Goal: Task Accomplishment & Management: Manage account settings

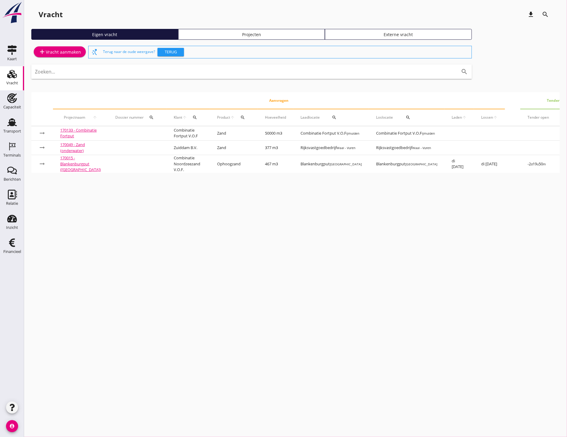
drag, startPoint x: 503, startPoint y: 169, endPoint x: 38, endPoint y: 165, distance: 465.4
click at [38, 165] on td "arrow_right_alt" at bounding box center [42, 164] width 22 height 18
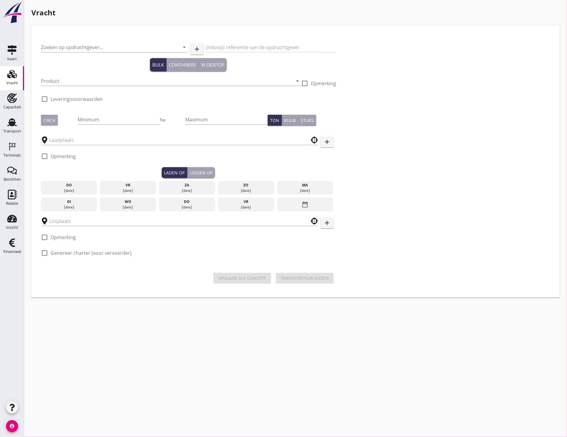
type input "Combinatie Noordzeezand V.O.F."
type input "Ophoogzand (6120)"
type input "467"
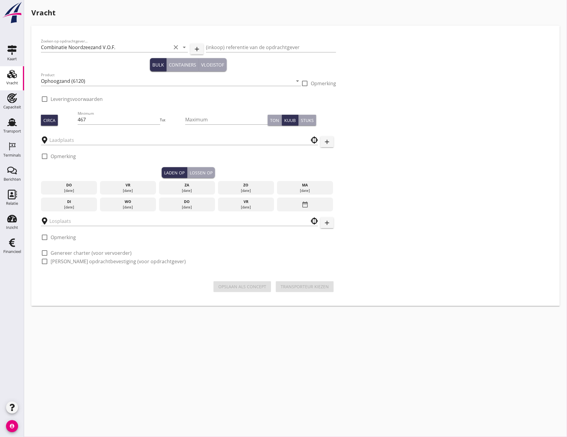
type input "Blankenburgput"
checkbox input "true"
type input "Blankenburgput"
checkbox input "true"
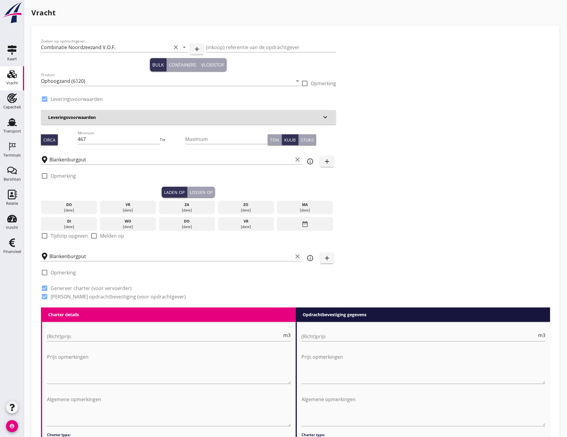
radio input "false"
type input "1.15"
radio input "false"
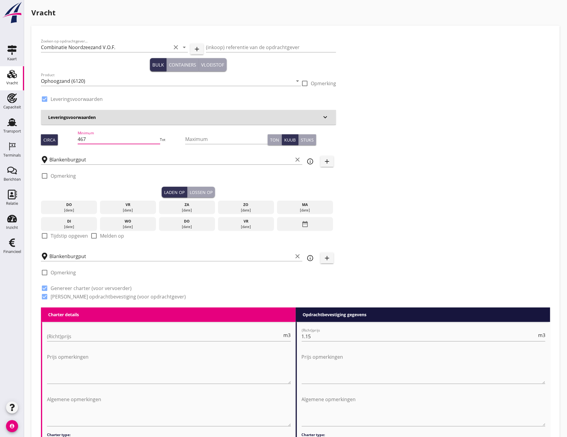
drag, startPoint x: 104, startPoint y: 139, endPoint x: 69, endPoint y: 139, distance: 35.5
click at [69, 139] on div "Circa Minimum 467 Tot Maximum Ton Kuub Stuks" at bounding box center [188, 139] width 295 height 20
type input "451"
click at [86, 210] on div "04 sep." at bounding box center [68, 209] width 53 height 5
drag, startPoint x: 197, startPoint y: 193, endPoint x: 167, endPoint y: 202, distance: 31.4
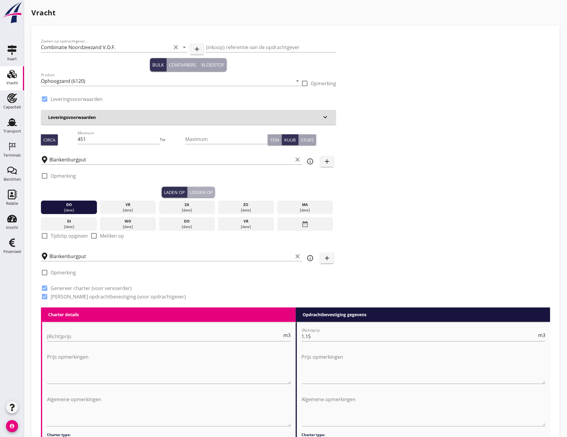
click at [197, 192] on div "Lossen op" at bounding box center [201, 192] width 23 height 6
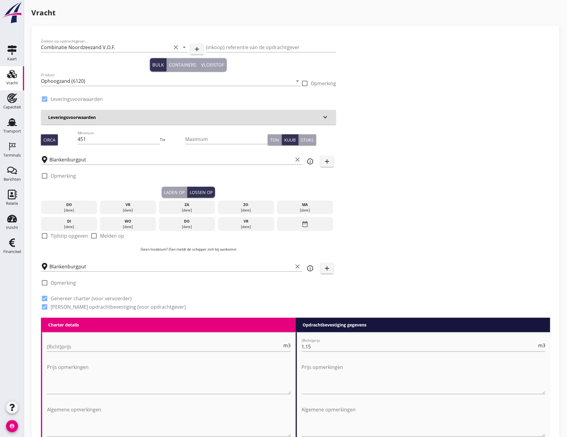
click at [82, 206] on div "do" at bounding box center [68, 204] width 53 height 5
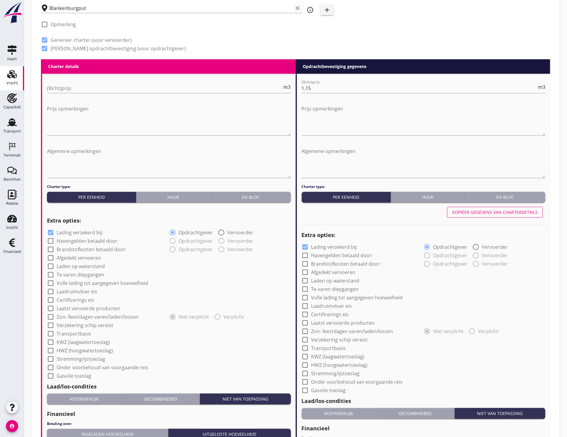
scroll to position [387, 0]
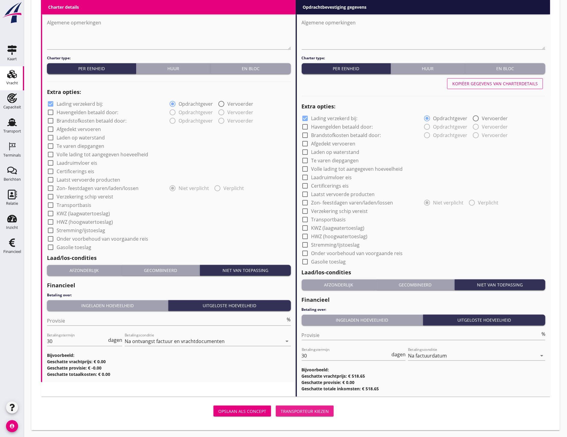
click at [316, 412] on div "Transporteur kiezen" at bounding box center [305, 411] width 48 height 6
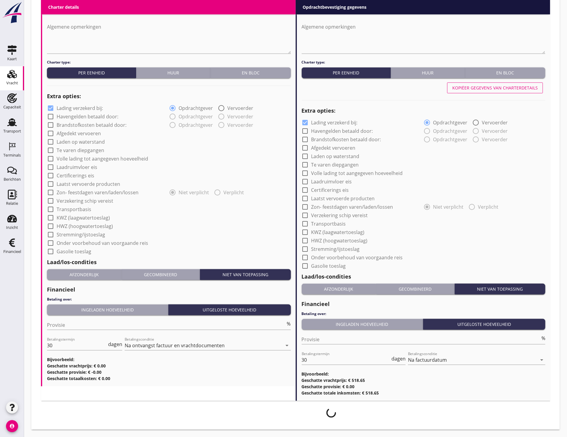
scroll to position [382, 0]
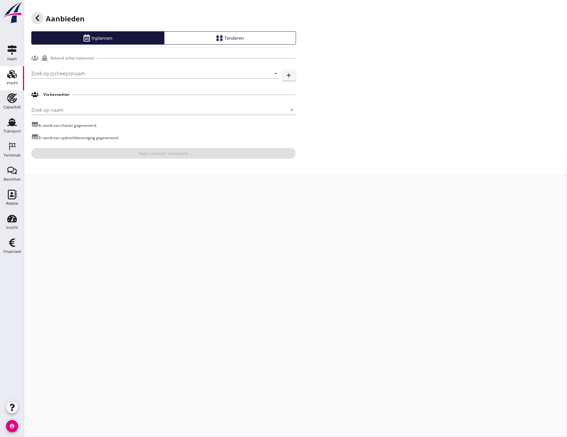
click at [43, 17] on div at bounding box center [37, 18] width 12 height 12
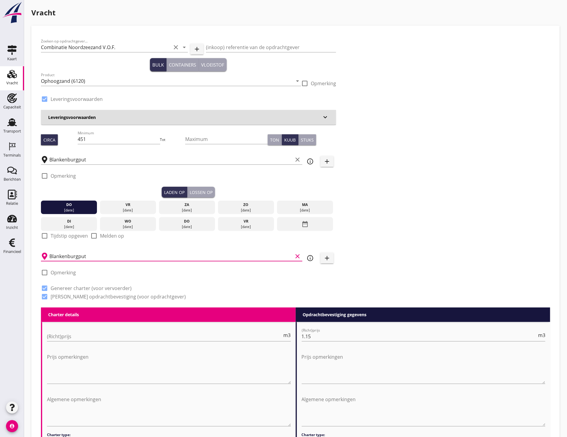
click at [94, 256] on input "Blankenburgput" at bounding box center [170, 256] width 243 height 10
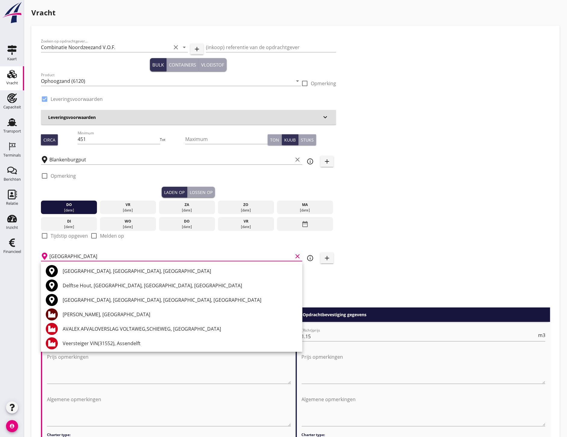
click at [100, 315] on div "Zeker Zand, Delft" at bounding box center [180, 314] width 235 height 7
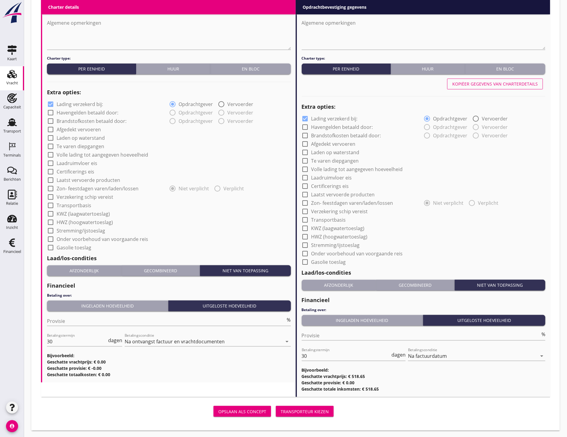
scroll to position [377, 0]
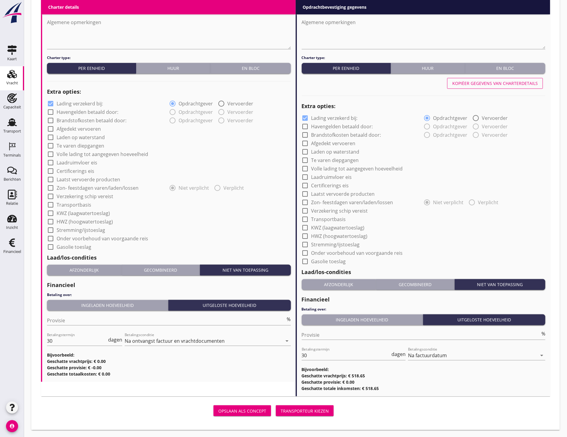
type input "Zeker Zand, Delft"
click at [309, 412] on div "Transporteur kiezen" at bounding box center [305, 411] width 48 height 6
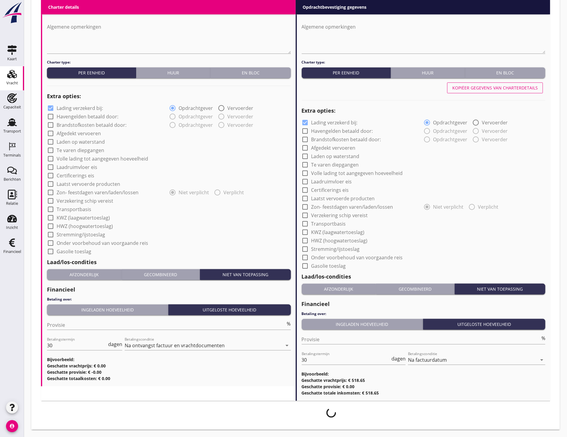
scroll to position [372, 0]
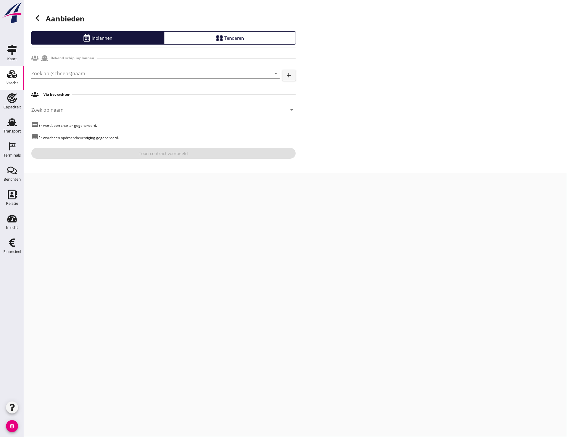
click at [72, 73] on input "Zoek op (scheeps)naam" at bounding box center [147, 74] width 232 height 10
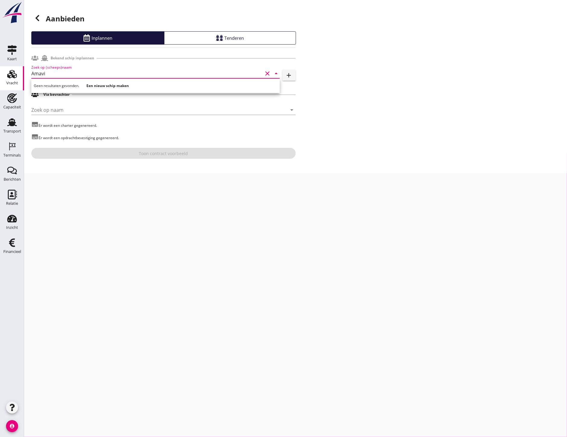
type input "Amavi"
click at [16, 192] on use at bounding box center [12, 195] width 9 height 10
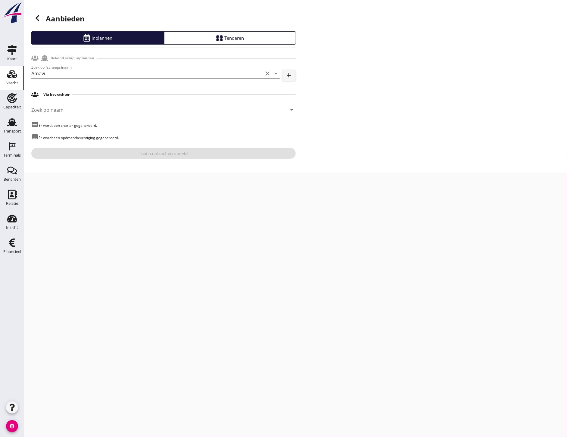
click at [14, 200] on div "Relatie" at bounding box center [12, 203] width 12 height 8
click at [102, 74] on input "Amavi" at bounding box center [147, 74] width 232 height 10
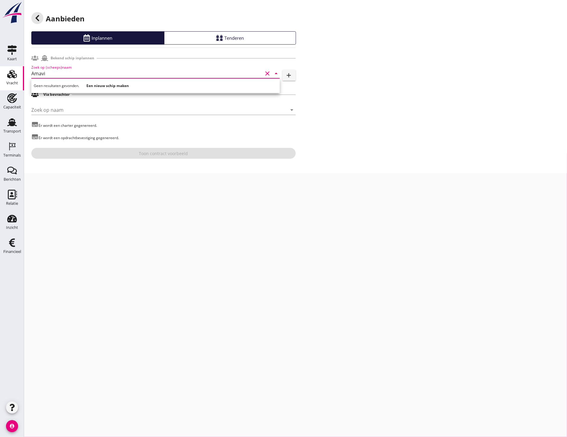
click at [40, 21] on icon at bounding box center [37, 17] width 7 height 7
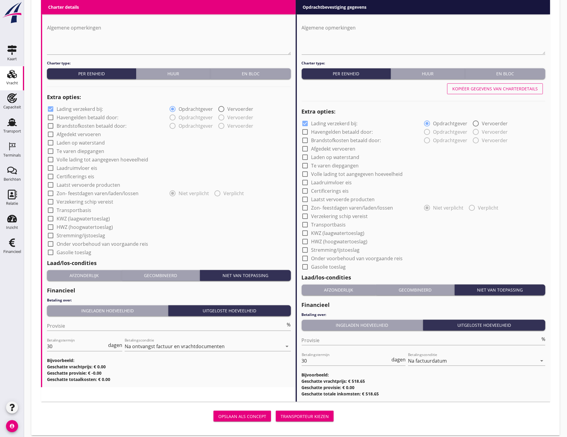
scroll to position [377, 0]
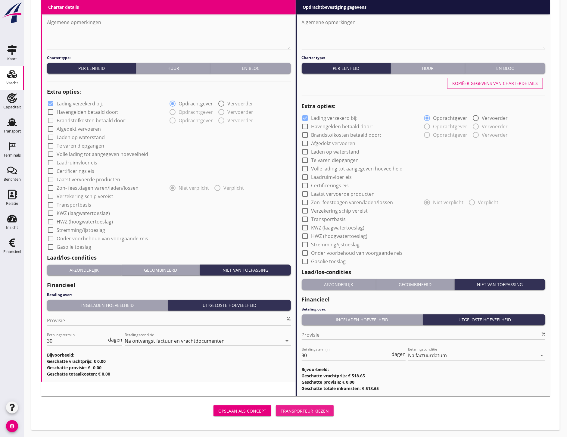
click at [316, 411] on div "Transporteur kiezen" at bounding box center [305, 411] width 48 height 6
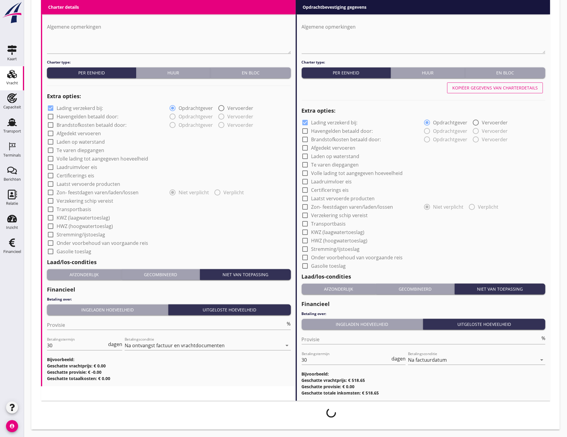
scroll to position [372, 0]
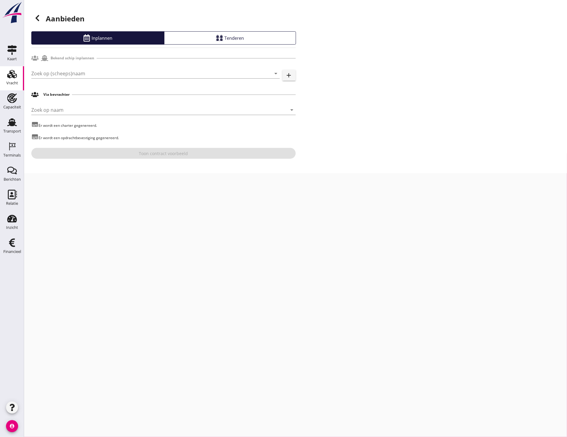
click at [101, 77] on input "Zoek op (scheeps)naam" at bounding box center [147, 74] width 232 height 10
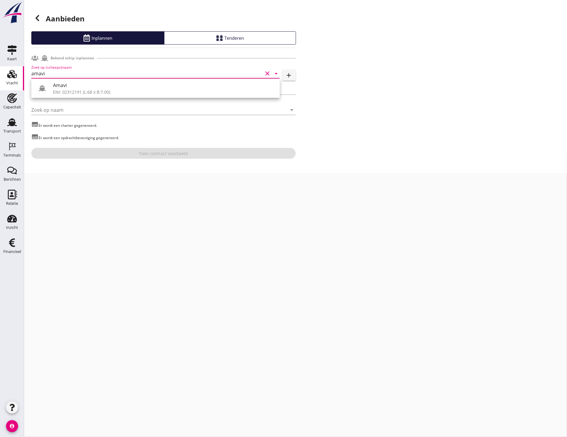
click at [45, 88] on icon at bounding box center [42, 88] width 7 height 7
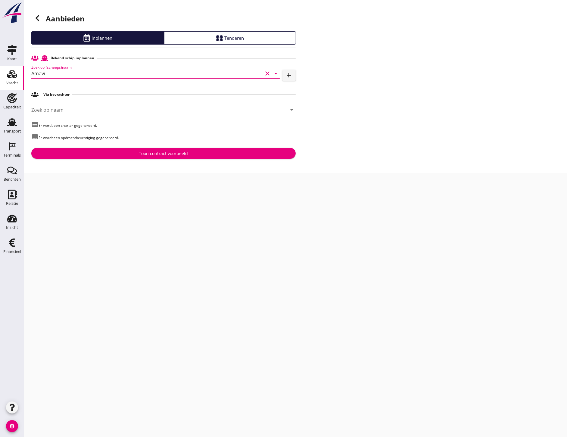
type input "Amavi"
click at [164, 153] on div "Toon contract voorbeeld" at bounding box center [163, 153] width 49 height 6
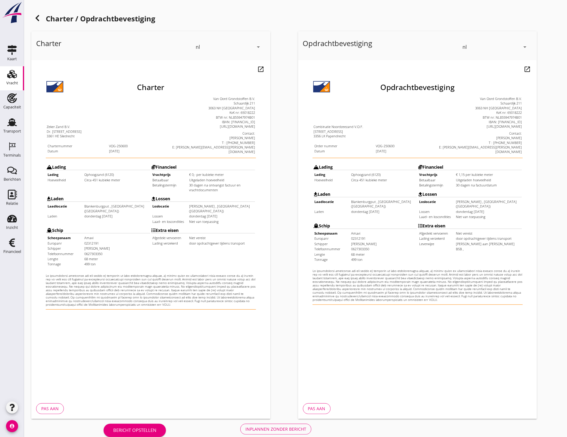
scroll to position [8, 0]
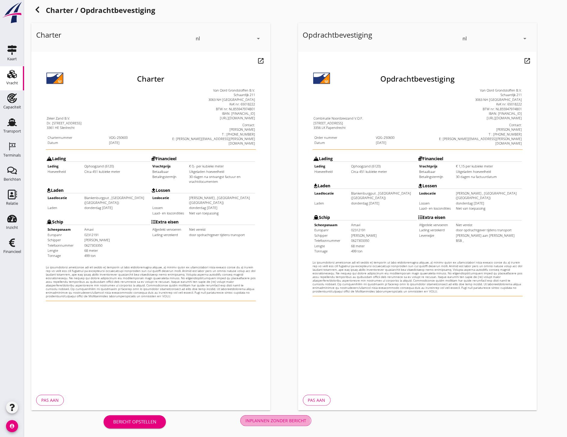
click at [299, 421] on div "Inplannen zonder bericht" at bounding box center [275, 420] width 61 height 6
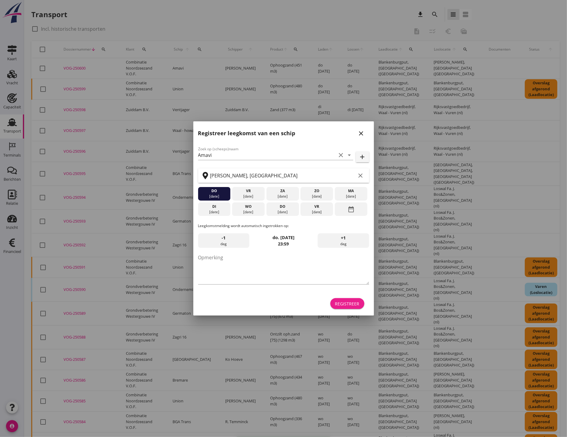
click at [347, 299] on button "Registreer" at bounding box center [347, 303] width 34 height 11
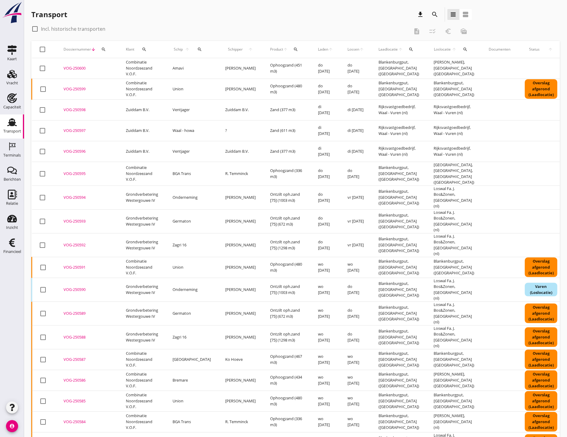
click at [14, 74] on icon "Vracht" at bounding box center [12, 74] width 10 height 10
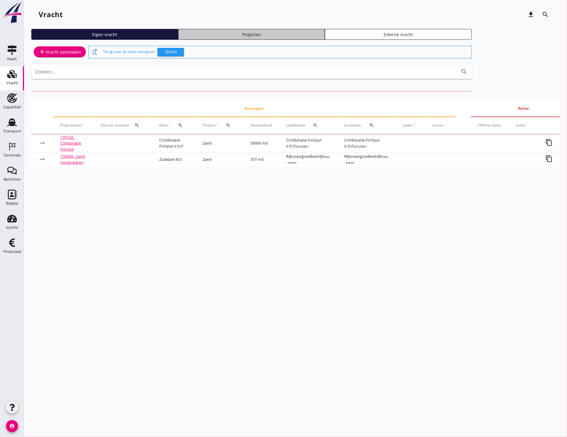
click at [221, 37] on link "Projecten" at bounding box center [251, 34] width 147 height 11
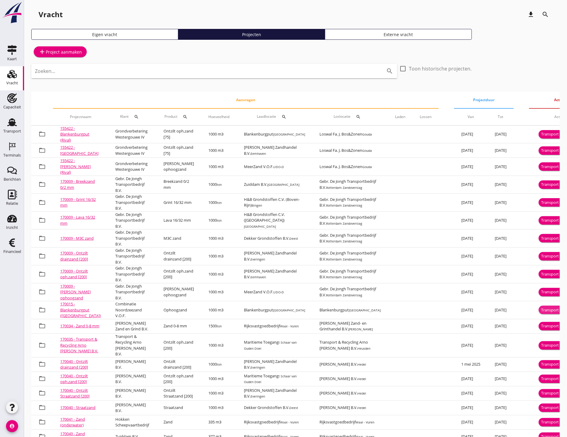
click at [541, 308] on div "Transport inplannen" at bounding box center [559, 310] width 37 height 6
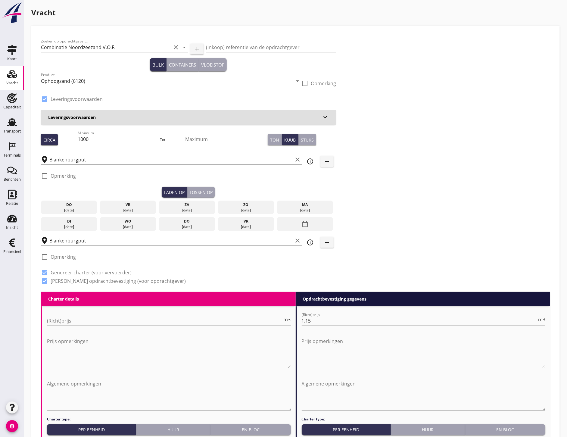
click at [112, 138] on input "1000" at bounding box center [119, 139] width 82 height 10
type input "1"
type input "556"
click at [63, 203] on div "do" at bounding box center [68, 204] width 53 height 5
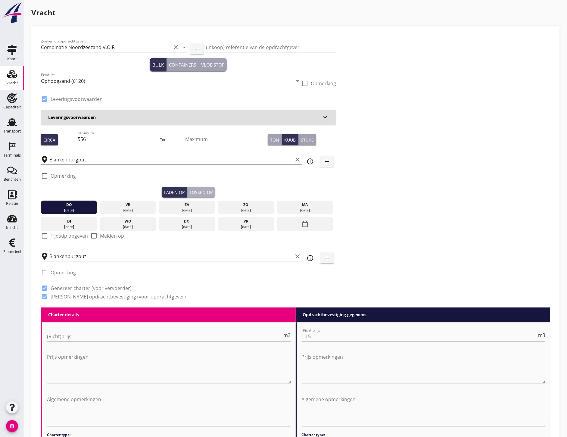
click at [208, 191] on div "Lossen op" at bounding box center [201, 192] width 23 height 6
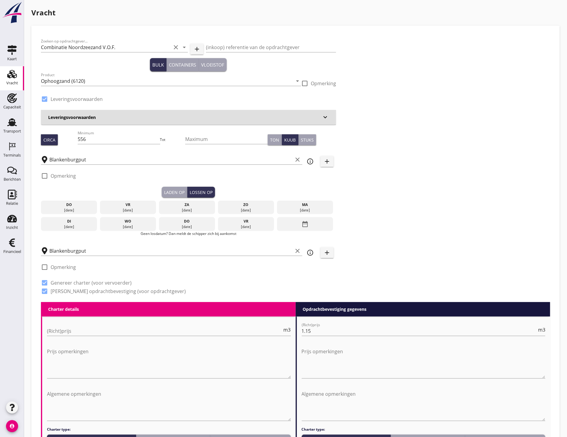
click at [64, 205] on div "do" at bounding box center [68, 204] width 53 height 5
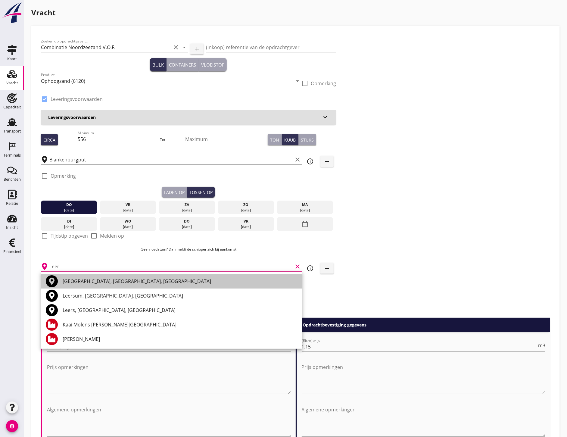
click at [105, 284] on div "Leerdam, Utrecht, Netherlands" at bounding box center [180, 281] width 235 height 7
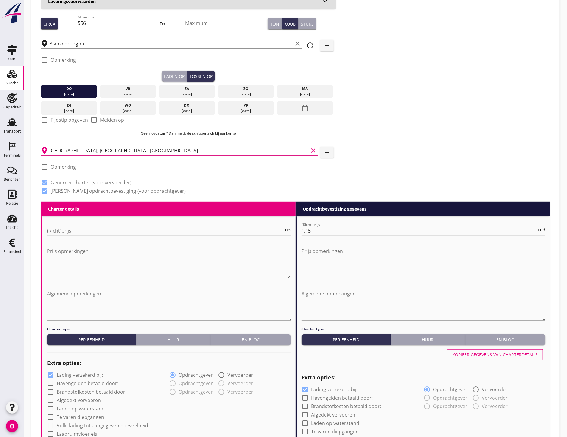
scroll to position [494, 0]
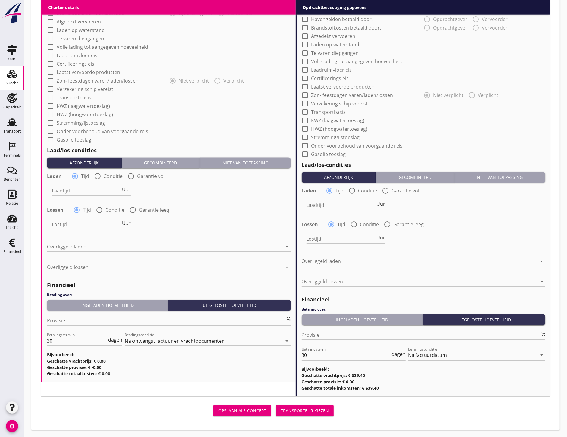
type input "Leerdam, Utrecht, Netherlands"
click at [278, 162] on div "Niet van toepassing" at bounding box center [245, 163] width 86 height 6
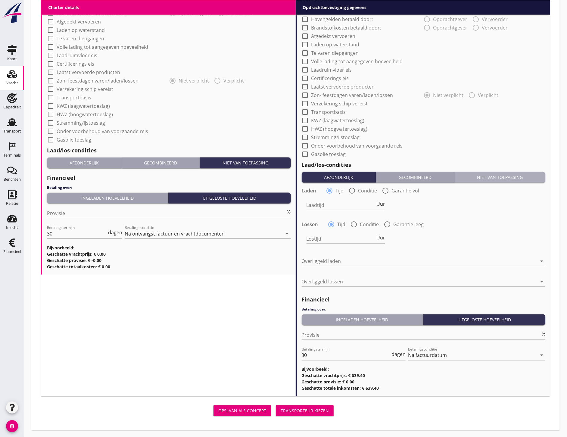
click at [492, 175] on div "Niet van toepassing" at bounding box center [500, 177] width 86 height 6
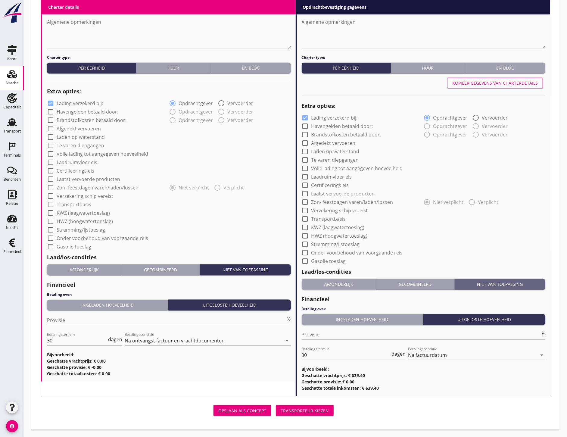
scroll to position [387, 0]
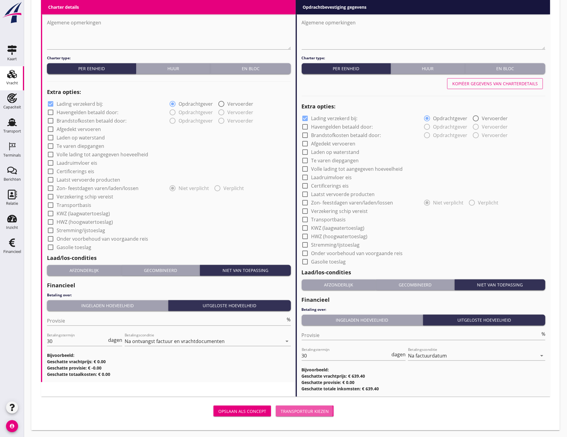
click at [292, 412] on div "Transporteur kiezen" at bounding box center [305, 411] width 48 height 6
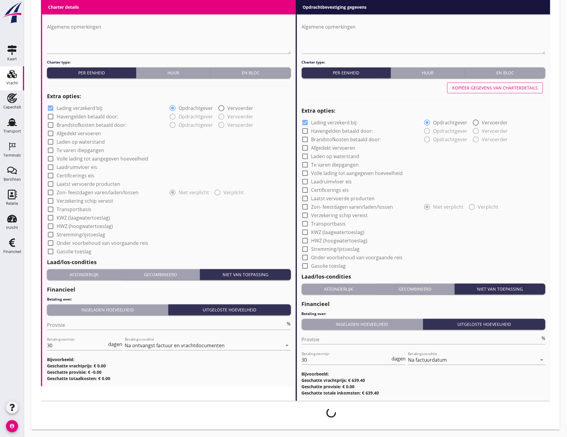
scroll to position [382, 0]
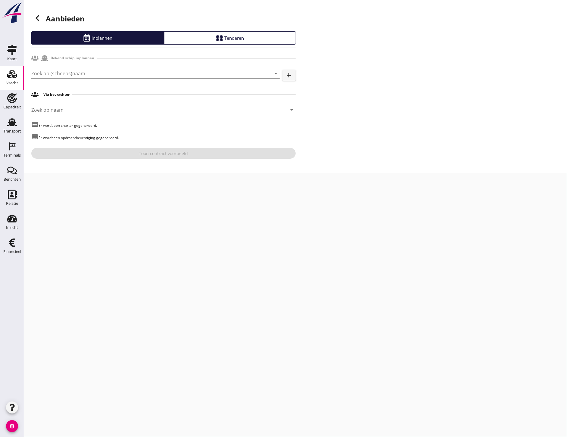
click at [101, 70] on input "Zoek op (scheeps)naam" at bounding box center [147, 74] width 232 height 10
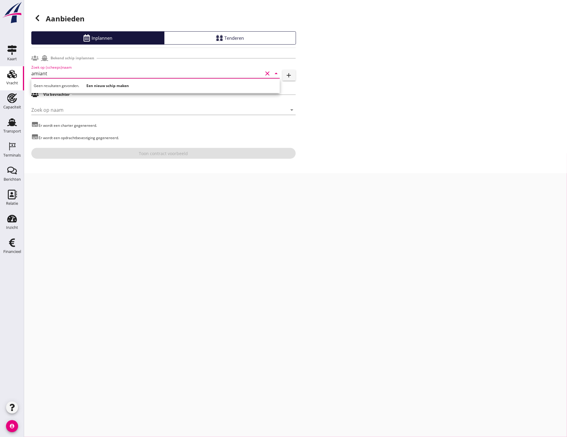
type input "amianto"
drag, startPoint x: 68, startPoint y: 73, endPoint x: 0, endPoint y: 66, distance: 68.3
click at [0, 66] on html "Voer een zoekterm in om bevrachters te zoeken. Geen resultaten gevonden. Een ni…" at bounding box center [283, 218] width 567 height 437
type input "Amianto"
click at [41, 19] on icon at bounding box center [37, 17] width 7 height 7
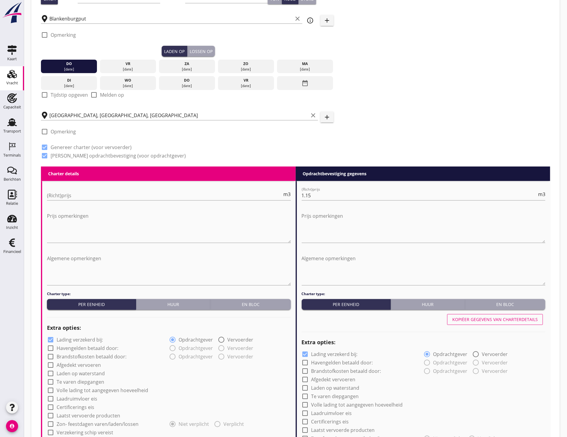
scroll to position [377, 0]
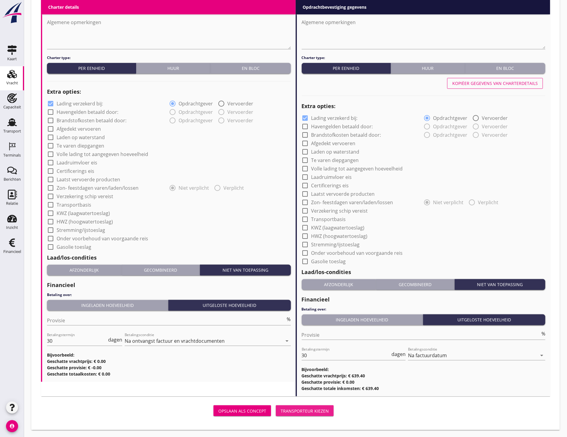
click at [312, 412] on div "Transporteur kiezen" at bounding box center [305, 411] width 48 height 6
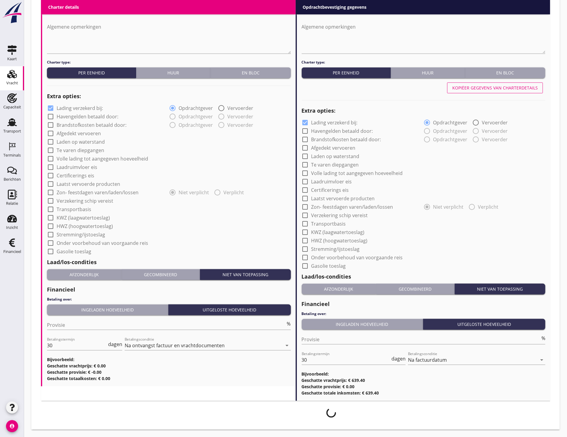
scroll to position [372, 0]
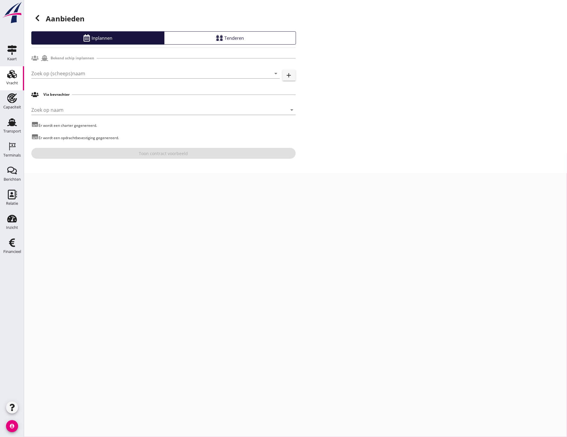
click at [77, 73] on input "Zoek op (scheeps)naam" at bounding box center [147, 74] width 232 height 10
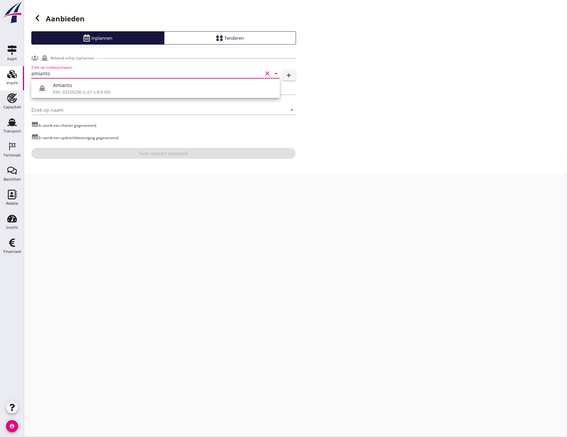
click at [23, 89] on div "Vracht Vracht" at bounding box center [12, 78] width 24 height 24
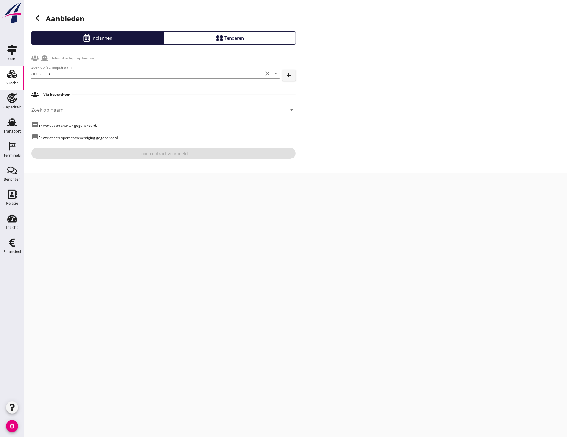
click at [60, 74] on input "amianto" at bounding box center [147, 74] width 232 height 10
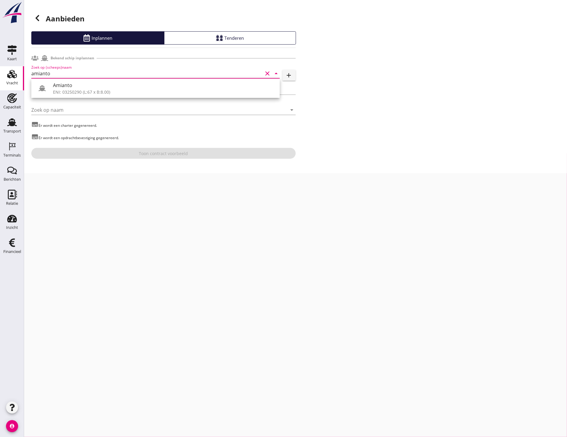
click at [44, 88] on use at bounding box center [42, 88] width 7 height 6
type input "Amianto"
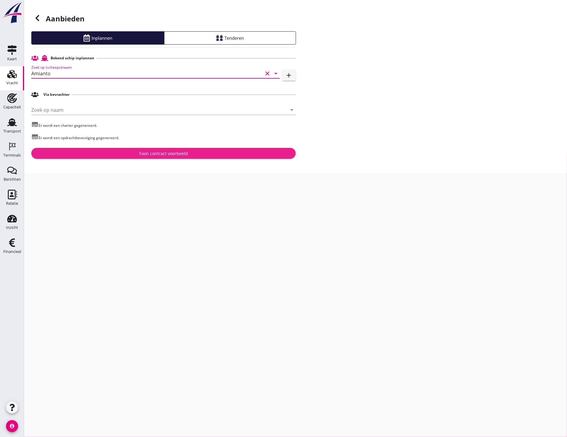
click at [170, 155] on div "Toon contract voorbeeld" at bounding box center [163, 153] width 49 height 6
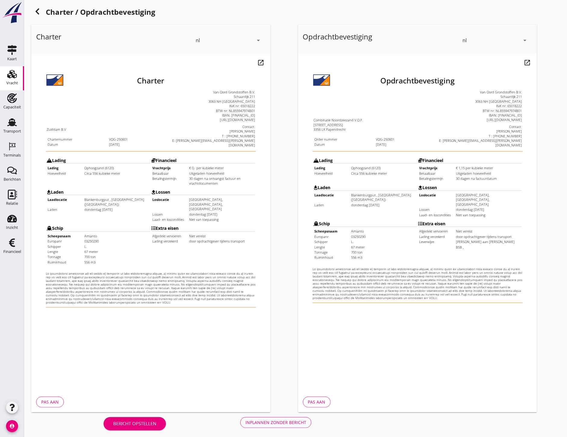
scroll to position [8, 0]
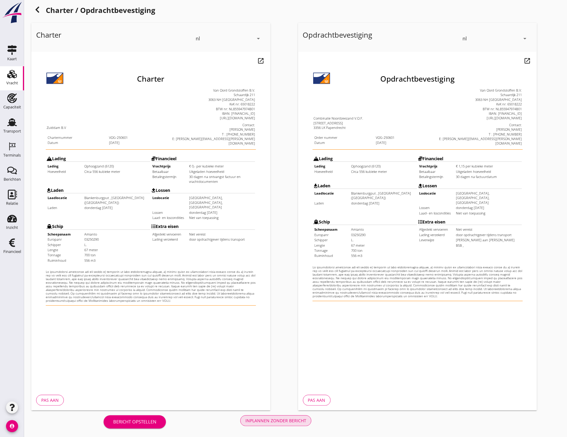
click at [287, 416] on button "Inplannen zonder bericht" at bounding box center [275, 420] width 71 height 11
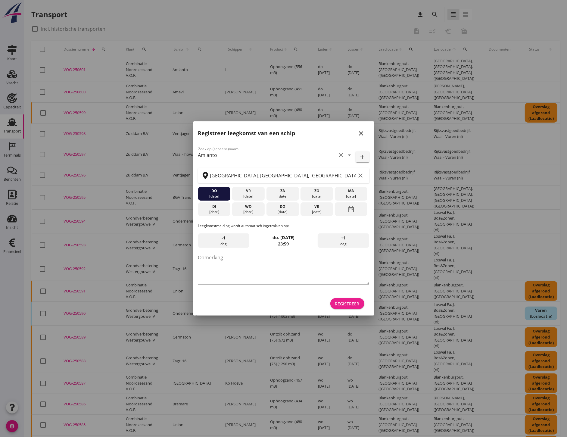
click at [341, 303] on div "Registreer" at bounding box center [347, 303] width 24 height 6
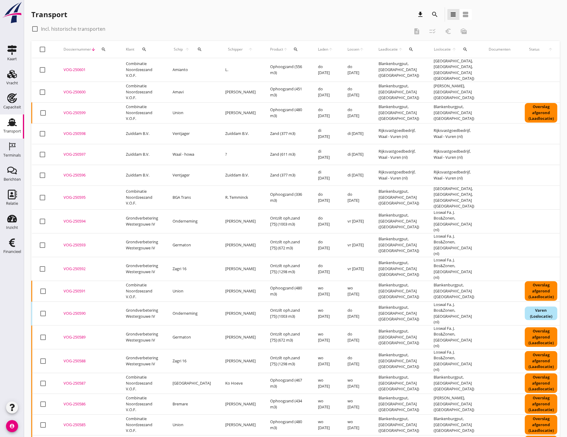
click at [14, 77] on use at bounding box center [12, 74] width 10 height 8
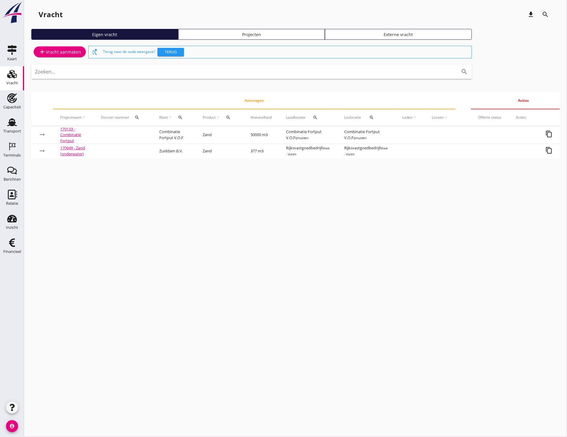
click at [14, 139] on link "Terminals Terminals" at bounding box center [12, 150] width 24 height 24
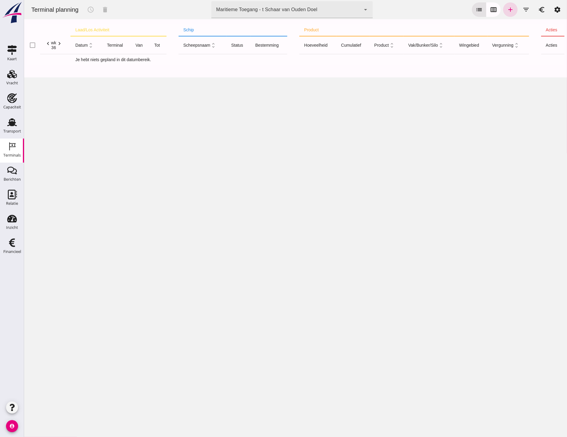
click at [290, 12] on div "Maritieme Toegang - t Schaar van Ouden Doel" at bounding box center [266, 9] width 101 height 7
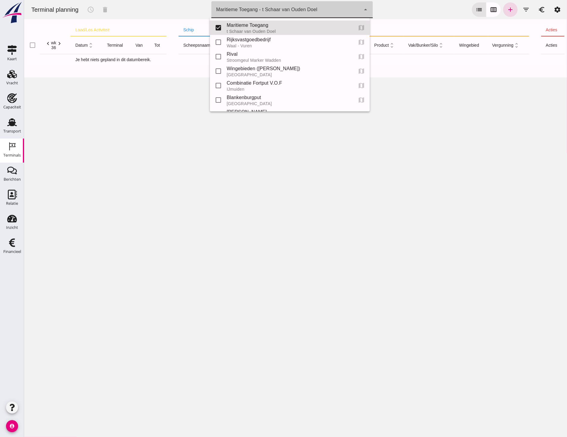
click at [229, 95] on div "Blankenburgput" at bounding box center [286, 97] width 121 height 7
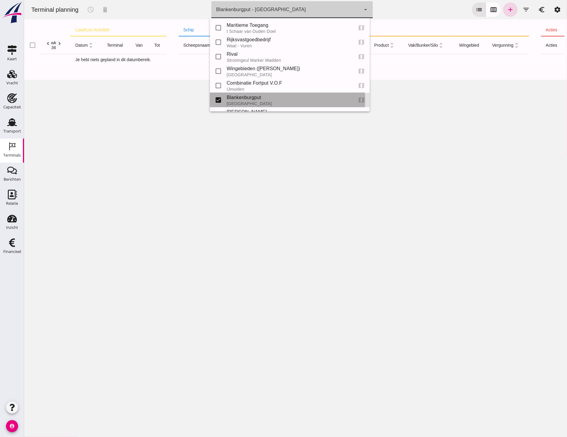
type input "e6c78bfd-e3f1-4bb9-b01e-b37ce3668b52"
checkbox input "false"
checkbox input "true"
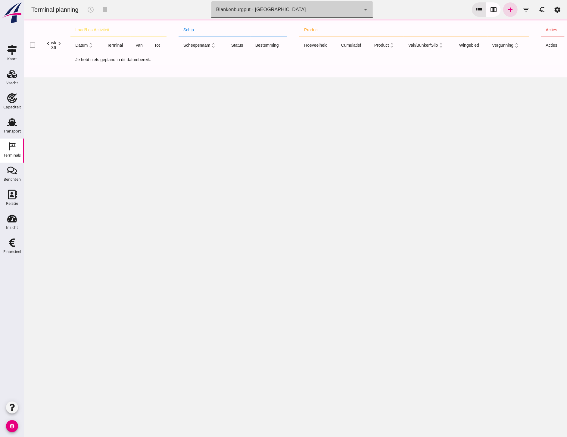
click at [250, 11] on div "Blankenburgput - [GEOGRAPHIC_DATA]" at bounding box center [261, 9] width 90 height 7
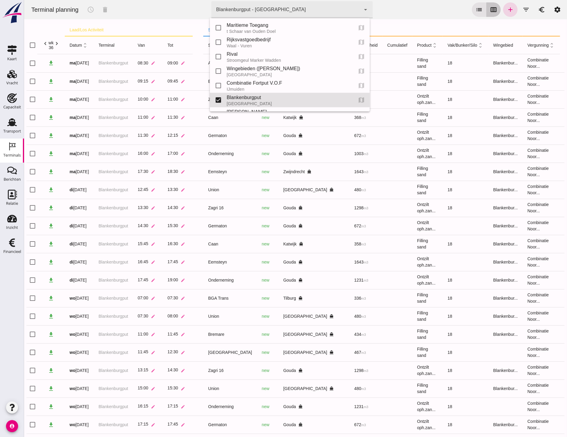
click at [490, 10] on icon "calendar_view_week" at bounding box center [493, 9] width 7 height 7
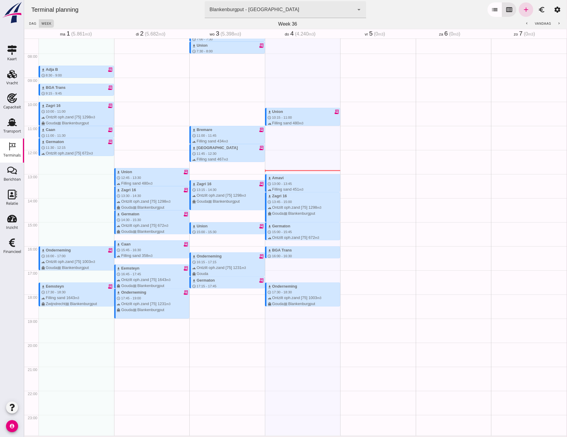
scroll to position [181, 0]
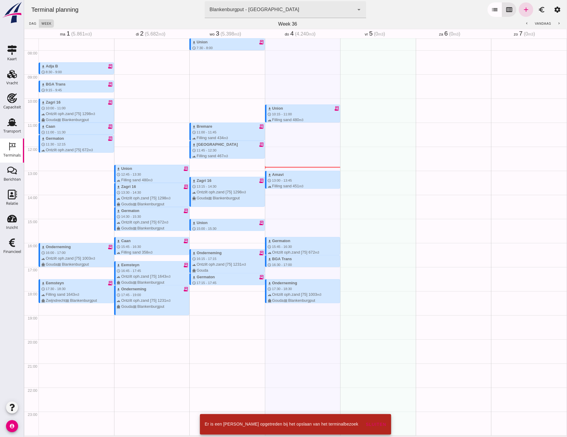
click at [355, 204] on div "Geen afspraken" at bounding box center [378, 147] width 76 height 578
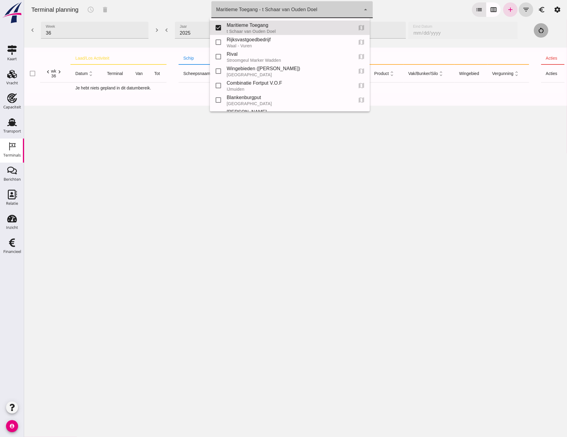
click at [309, 7] on div "Maritieme Toegang - t Schaar van Ouden Doel" at bounding box center [266, 9] width 101 height 7
click at [218, 98] on input "checkbox" at bounding box center [218, 100] width 12 height 12
checkbox input "true"
type input "453b08e2-5afb-49e8-a076-b9bc6000f457, e6c78bfd-e3f1-4bb9-b01e-b37ce3668b52"
click at [219, 27] on input "checkbox" at bounding box center [218, 28] width 12 height 12
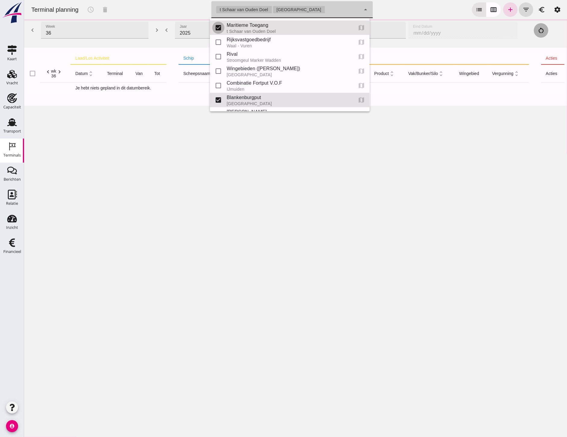
checkbox input "false"
type input "e6c78bfd-e3f1-4bb9-b01e-b37ce3668b52"
click at [490, 8] on icon "calendar_view_week" at bounding box center [493, 9] width 7 height 7
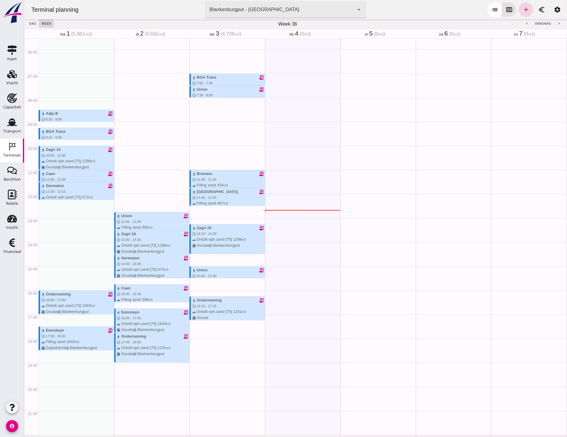
scroll to position [181, 0]
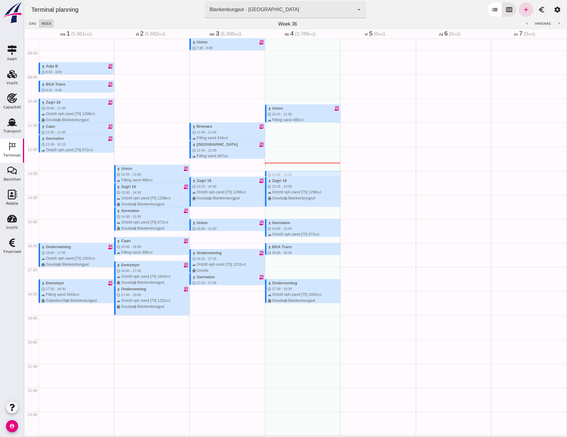
drag, startPoint x: 269, startPoint y: 169, endPoint x: 270, endPoint y: 177, distance: 7.8
click at [270, 177] on div "download Union receipt_long schedule 10:15 - 11:00 terrain Filling sand 480 m3 …" at bounding box center [303, 147] width 76 height 578
type input "Combinatie Noordzeezand V.O.F."
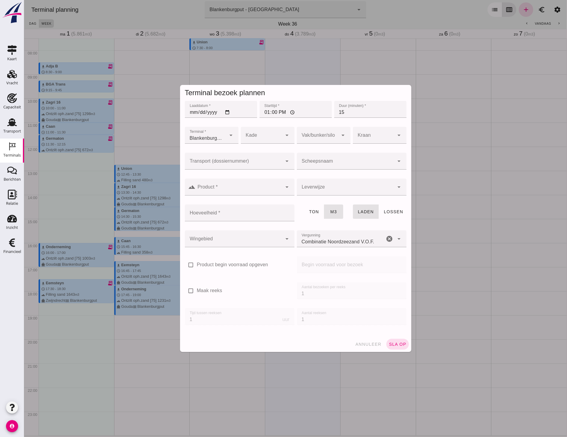
click at [345, 113] on input "15" at bounding box center [370, 109] width 72 height 17
type input "1"
type input "45"
click at [267, 158] on div at bounding box center [234, 161] width 98 height 17
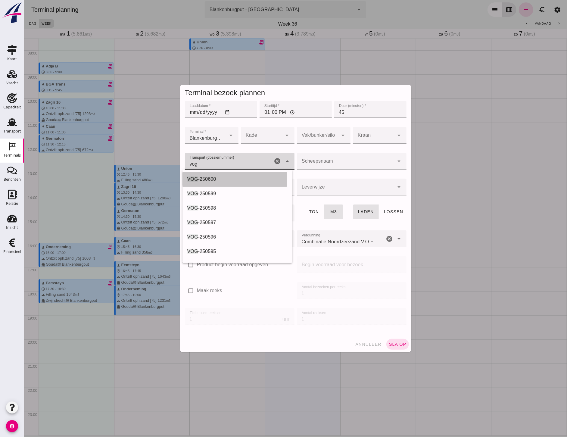
click at [230, 178] on div "VOG -250600" at bounding box center [237, 179] width 100 height 7
type input "VOG-250600"
type input "franco_on_board"
type input "451"
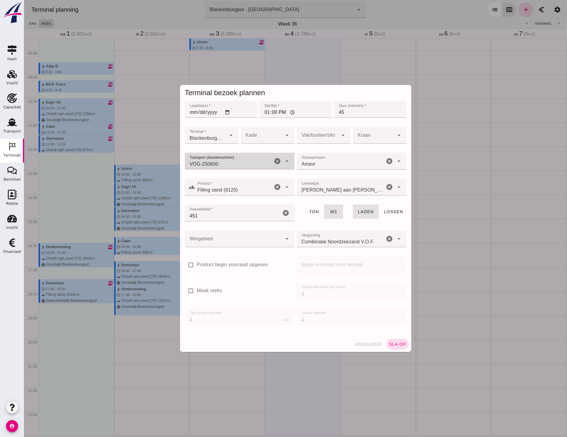
type input "VOG-250600"
click at [223, 238] on div at bounding box center [234, 238] width 98 height 17
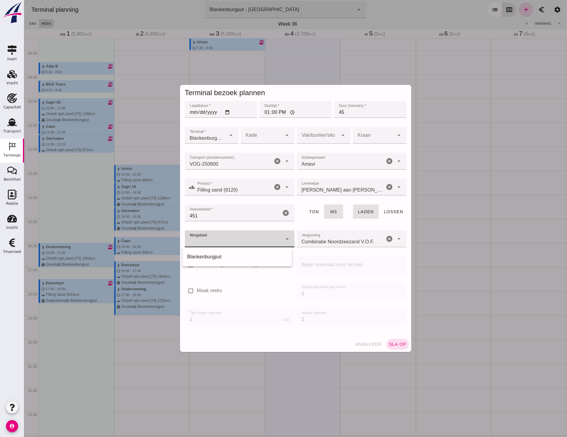
click at [215, 255] on div "Blankenburgput" at bounding box center [237, 256] width 100 height 7
type input "333"
click at [319, 141] on div at bounding box center [318, 135] width 42 height 17
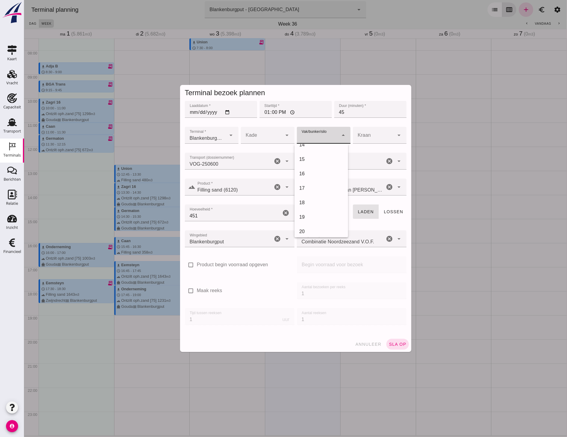
scroll to position [200, 0]
click at [310, 197] on div "18" at bounding box center [321, 198] width 44 height 7
type input "366"
click at [396, 345] on span "sla op" at bounding box center [397, 344] width 18 height 5
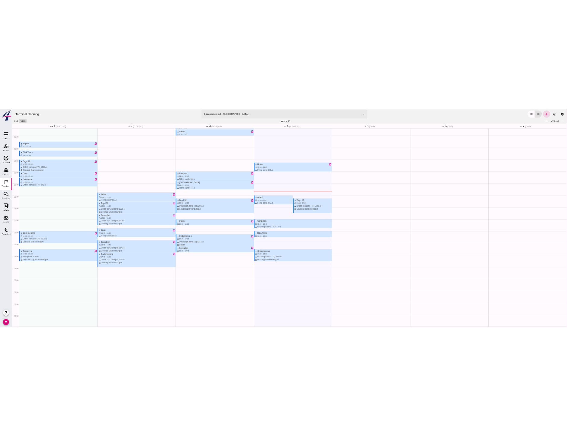
scroll to position [178, 0]
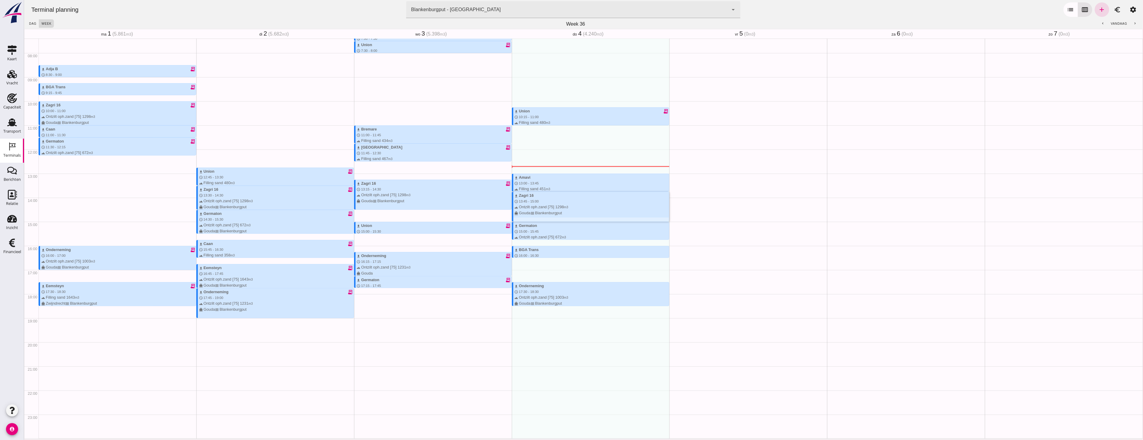
click at [567, 213] on div "Geen afspraken" at bounding box center [748, 149] width 158 height 578
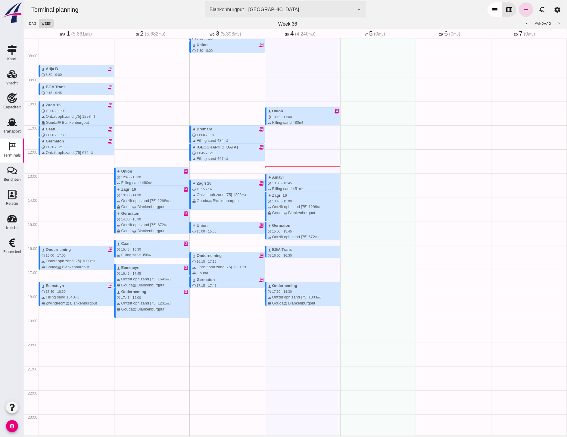
click at [15, 202] on div "Relatie" at bounding box center [12, 203] width 12 height 4
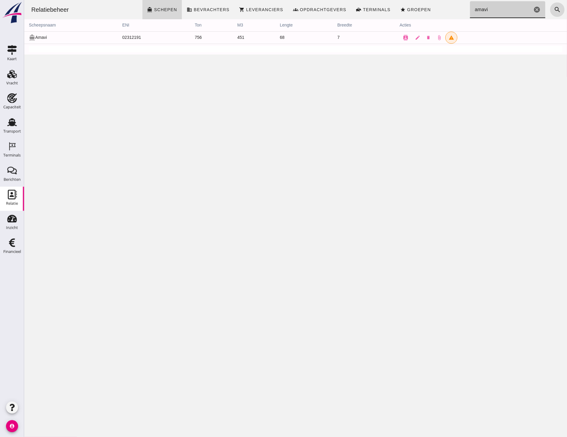
click at [500, 10] on input "amavi" at bounding box center [501, 9] width 62 height 17
drag, startPoint x: 500, startPoint y: 10, endPoint x: 464, endPoint y: 13, distance: 36.8
click at [470, 13] on input "amavi" at bounding box center [501, 9] width 62 height 17
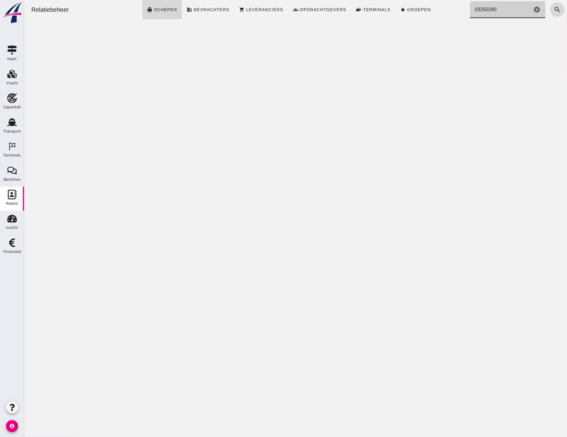
drag, startPoint x: 496, startPoint y: 13, endPoint x: 412, endPoint y: 10, distance: 83.4
click at [412, 10] on div "Relatiebeheer directions_boat Schepen business Bevrachters shopping_cart Levera…" at bounding box center [295, 9] width 538 height 19
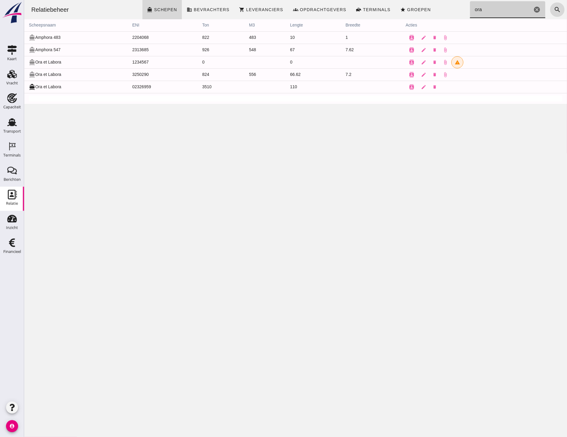
drag, startPoint x: 480, startPoint y: 14, endPoint x: 442, endPoint y: 15, distance: 38.5
click at [442, 15] on div "Relatiebeheer directions_boat Schepen business Bevrachters shopping_cart Levera…" at bounding box center [295, 9] width 538 height 19
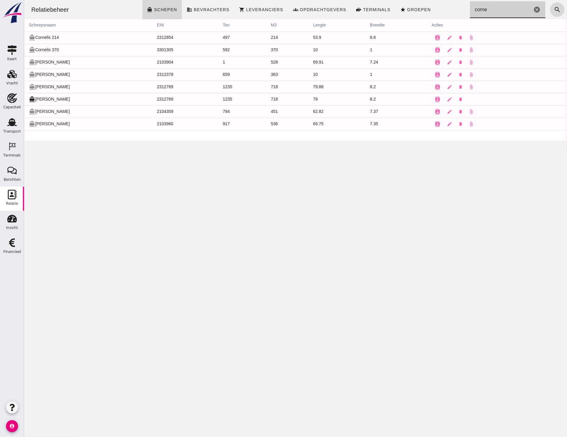
type input "corne"
click at [154, 26] on th "ENI" at bounding box center [185, 25] width 66 height 12
click at [533, 11] on icon "cancel" at bounding box center [536, 9] width 7 height 7
click at [486, 10] on input "Zoeken..." at bounding box center [506, 9] width 72 height 17
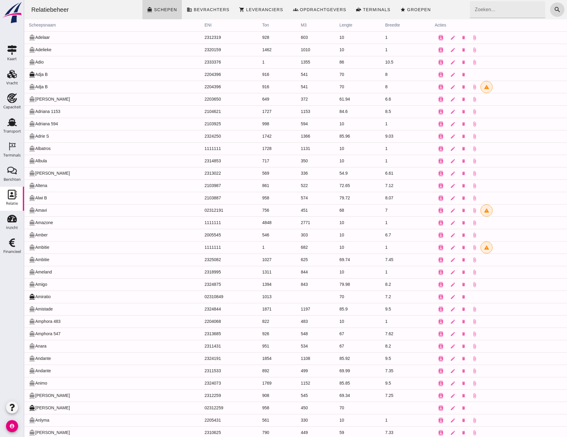
click at [521, 7] on input "Zoeken..." at bounding box center [506, 9] width 72 height 17
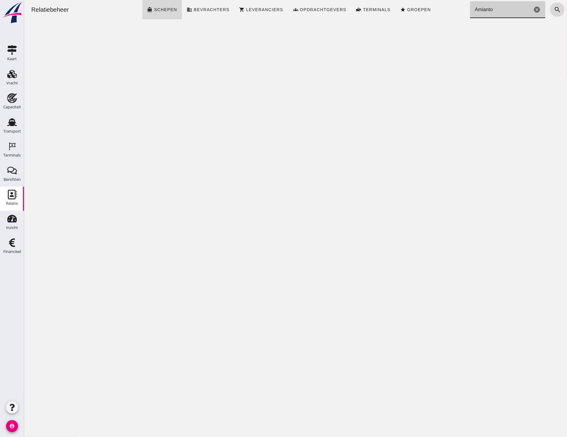
type input "Amianto"
click at [533, 8] on icon "cancel" at bounding box center [536, 9] width 7 height 7
click at [46, 8] on div "Relatiebeheer" at bounding box center [49, 9] width 47 height 8
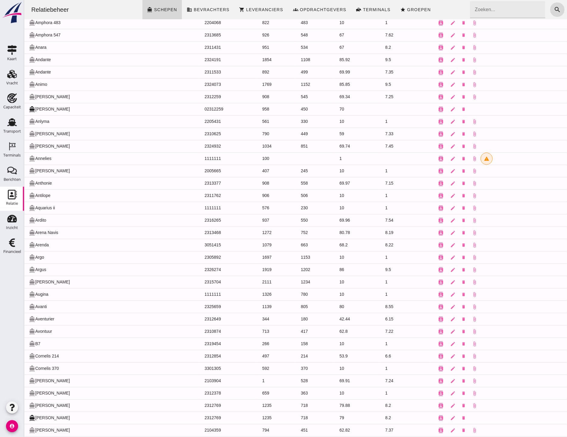
scroll to position [301, 0]
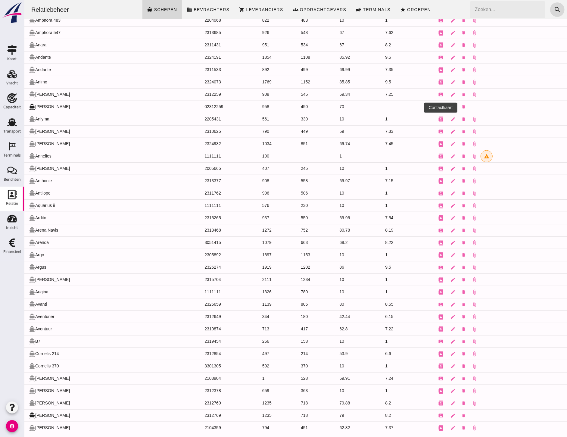
click at [438, 108] on icon "contacts" at bounding box center [440, 106] width 5 height 5
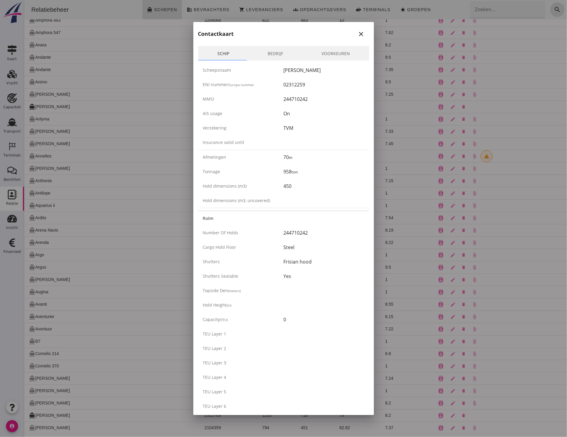
click at [271, 52] on link "Bedrijf" at bounding box center [275, 53] width 54 height 14
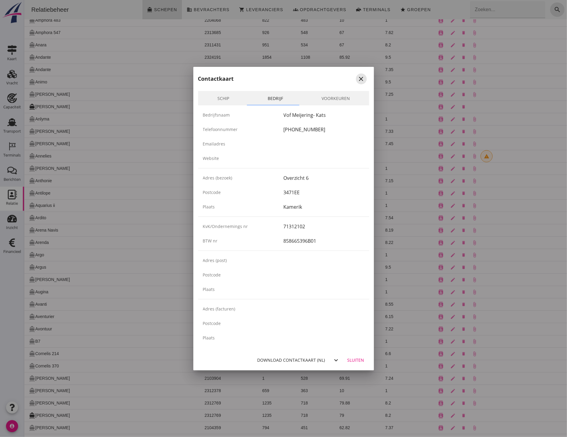
click at [365, 77] on div "close" at bounding box center [361, 78] width 11 height 7
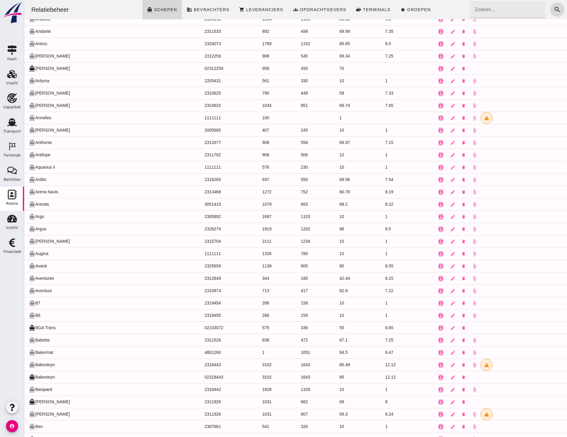
scroll to position [334, 0]
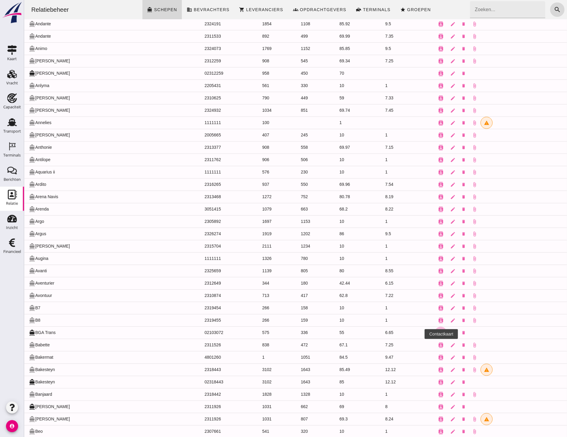
click at [438, 332] on icon "contacts" at bounding box center [440, 332] width 5 height 5
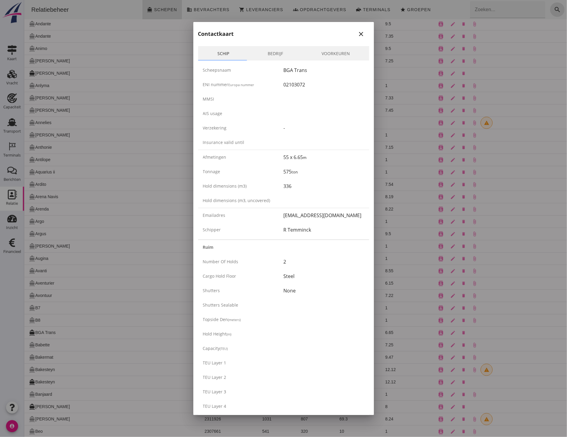
click at [281, 49] on link "Bedrijf" at bounding box center [275, 53] width 54 height 14
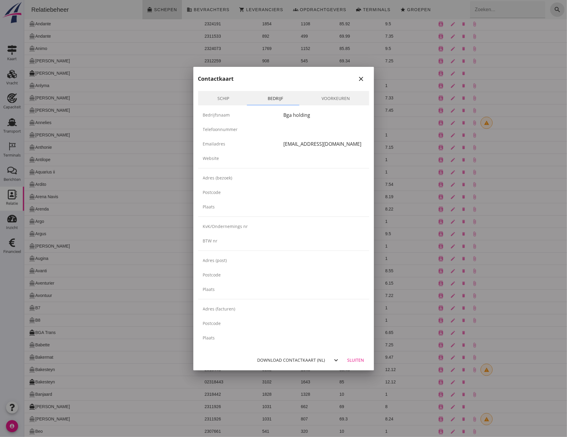
click at [334, 97] on link "Voorkeuren" at bounding box center [335, 98] width 67 height 14
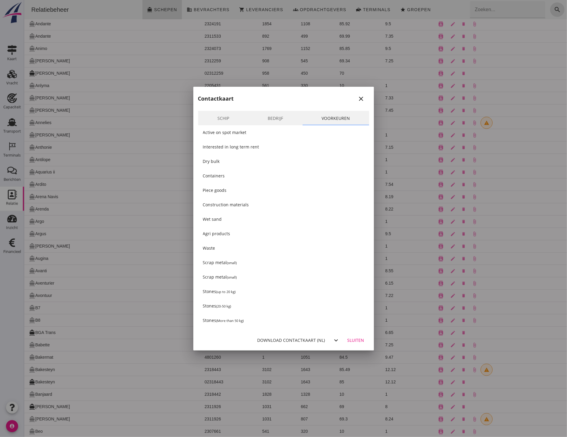
click at [127, 186] on div at bounding box center [283, 218] width 567 height 437
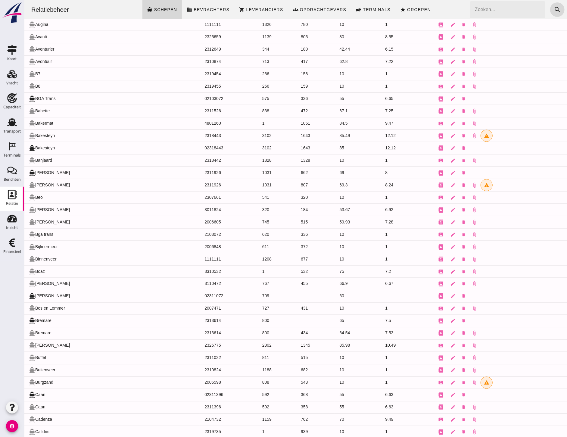
scroll to position [602, 0]
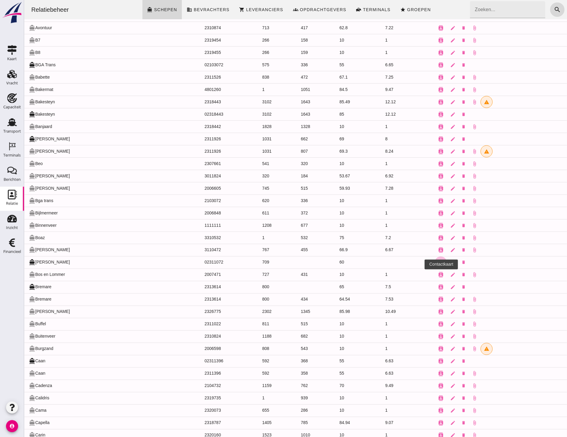
click at [438, 264] on icon "contacts" at bounding box center [440, 262] width 5 height 5
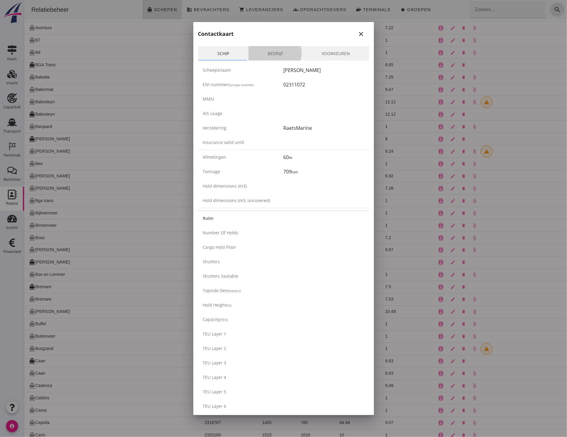
click at [261, 50] on link "Bedrijf" at bounding box center [275, 53] width 54 height 14
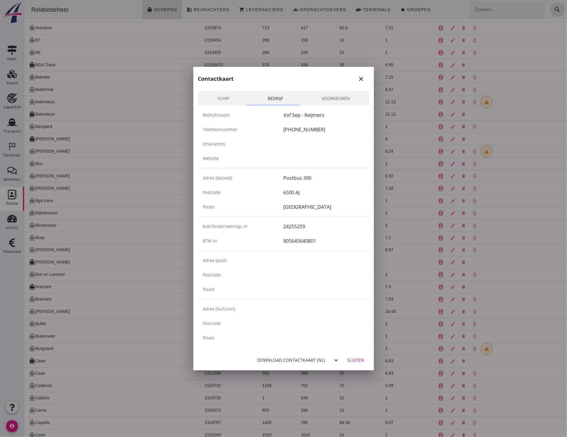
click at [114, 254] on div at bounding box center [283, 218] width 567 height 437
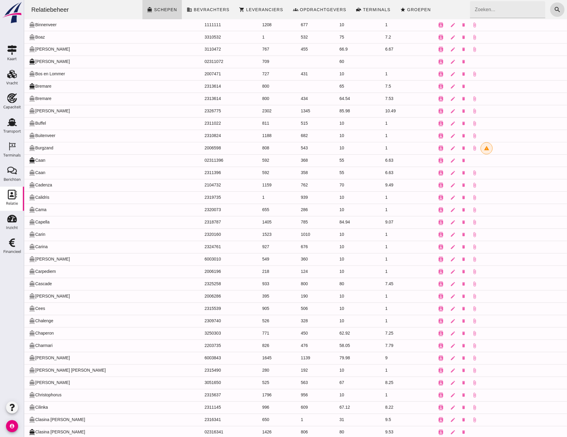
scroll to position [836, 0]
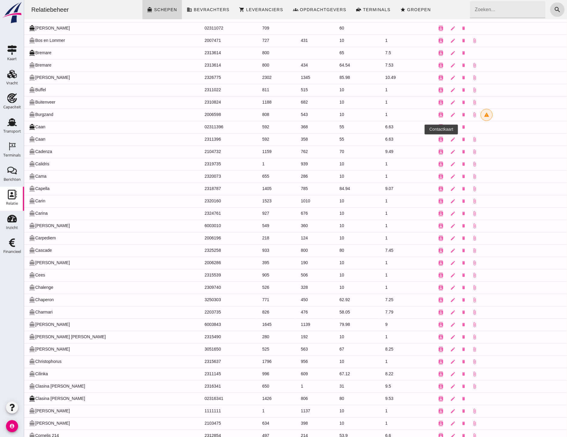
click at [438, 130] on icon "contacts" at bounding box center [440, 127] width 5 height 5
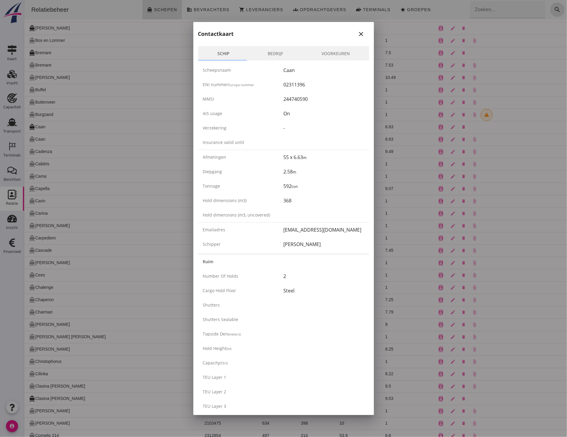
click at [262, 49] on link "Bedrijf" at bounding box center [275, 53] width 54 height 14
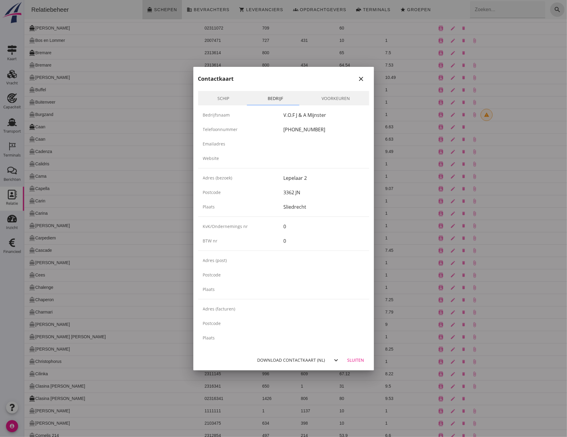
click at [126, 210] on div at bounding box center [283, 218] width 567 height 437
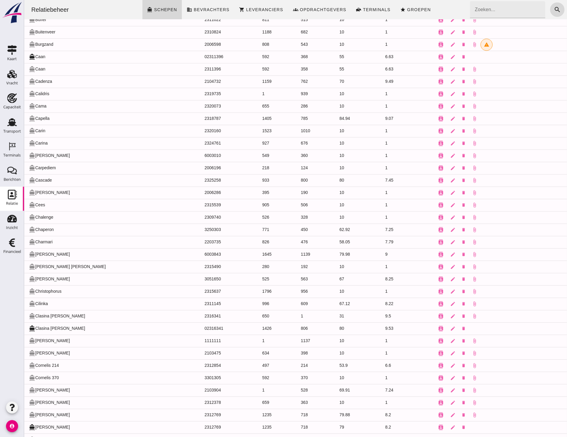
scroll to position [1003, 0]
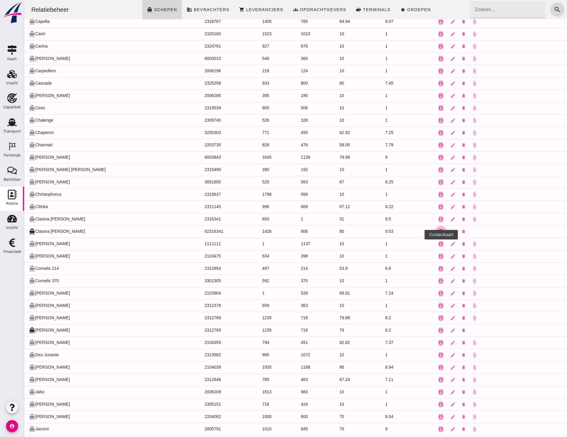
click at [438, 234] on icon "contacts" at bounding box center [440, 231] width 5 height 5
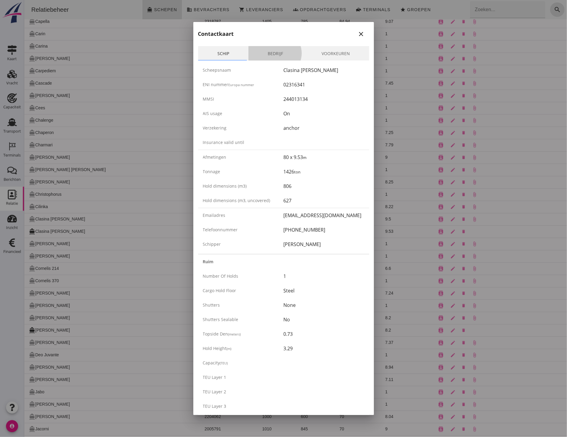
click at [276, 49] on link "Bedrijf" at bounding box center [275, 53] width 54 height 14
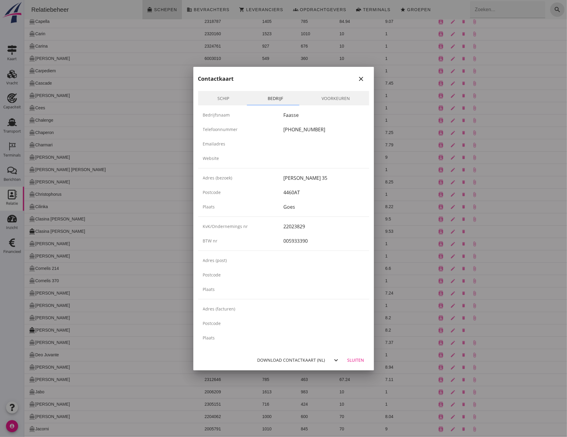
click at [104, 256] on div at bounding box center [283, 218] width 567 height 437
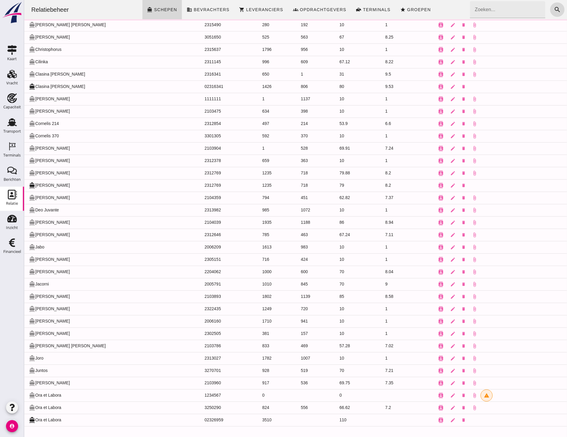
scroll to position [1152, 0]
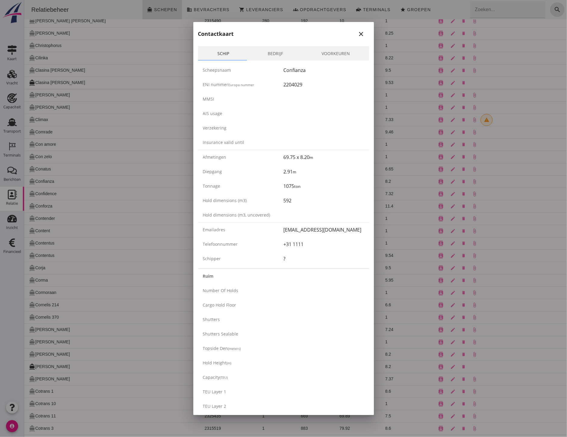
click at [278, 53] on link "Bedrijf" at bounding box center [275, 53] width 54 height 14
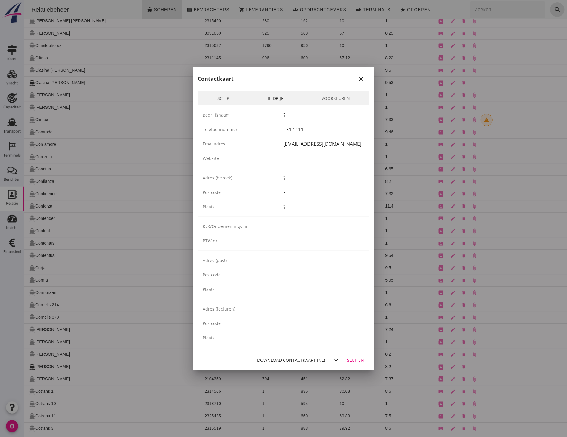
click at [129, 200] on div at bounding box center [283, 218] width 567 height 437
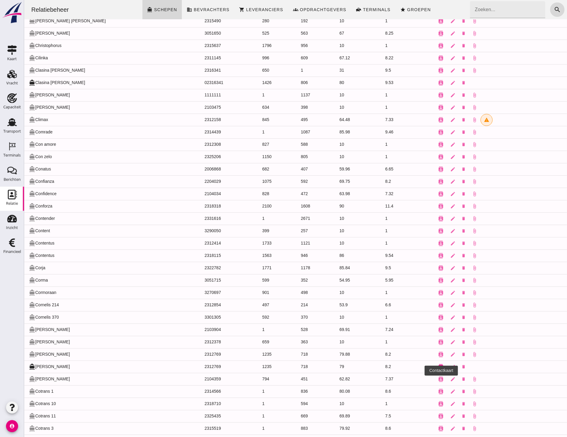
click at [438, 369] on icon "contacts" at bounding box center [440, 366] width 5 height 5
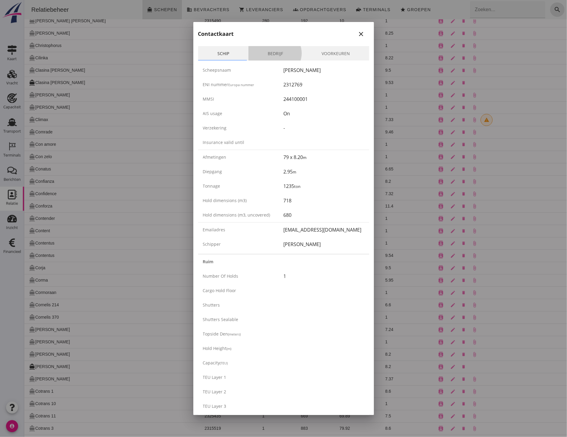
click at [272, 52] on link "Bedrijf" at bounding box center [275, 53] width 54 height 14
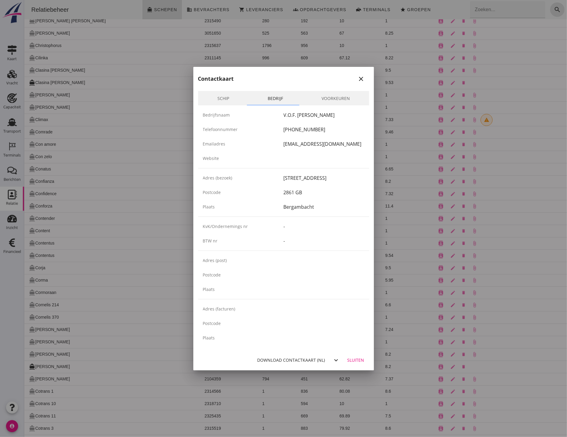
click at [233, 88] on div "Schip Bedrijf Voorkeuren Scheepsnaam [PERSON_NAME] ENI nummer Europa nummer 231…" at bounding box center [283, 218] width 181 height 264
click at [64, 343] on div at bounding box center [283, 218] width 567 height 437
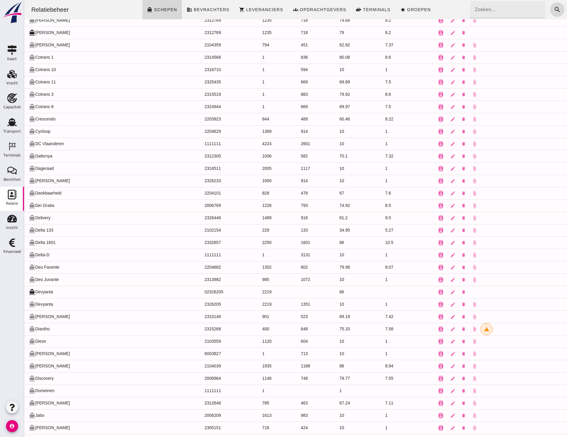
scroll to position [1520, 0]
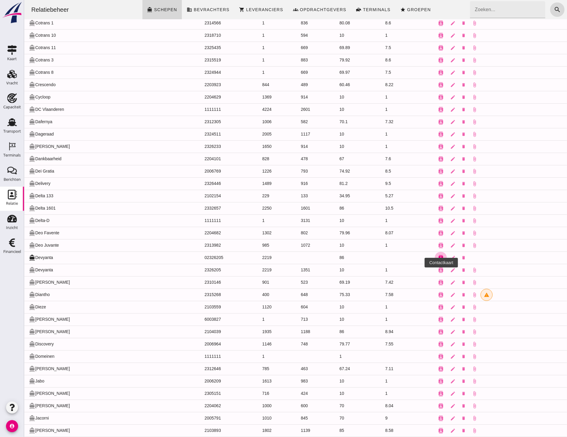
click at [438, 260] on icon "contacts" at bounding box center [440, 257] width 5 height 5
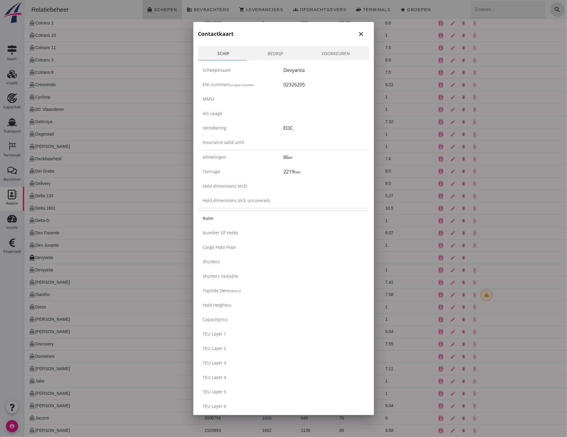
click at [270, 55] on link "Bedrijf" at bounding box center [275, 53] width 54 height 14
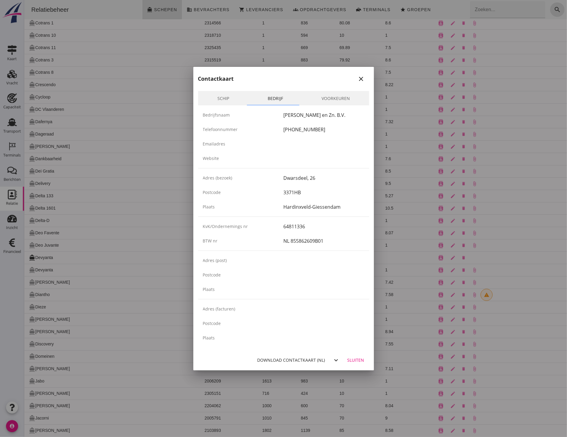
click at [228, 88] on div "Schip Bedrijf Voorkeuren Scheepsnaam Devyanta ENI nummer Europa nummer 02326205…" at bounding box center [283, 218] width 181 height 264
click at [225, 102] on link "Schip" at bounding box center [223, 98] width 50 height 14
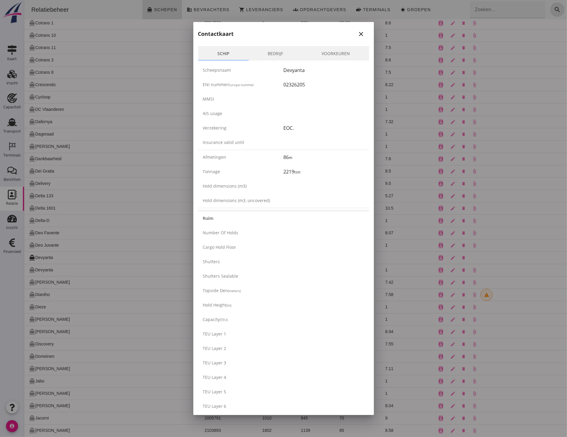
click at [458, 20] on div at bounding box center [283, 218] width 567 height 437
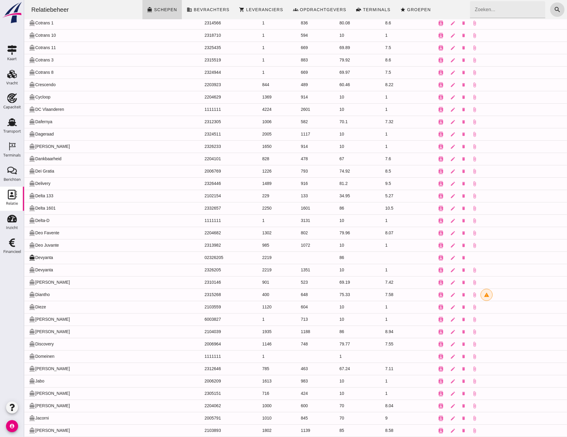
click at [484, 11] on input "Zoeken..." at bounding box center [506, 9] width 72 height 17
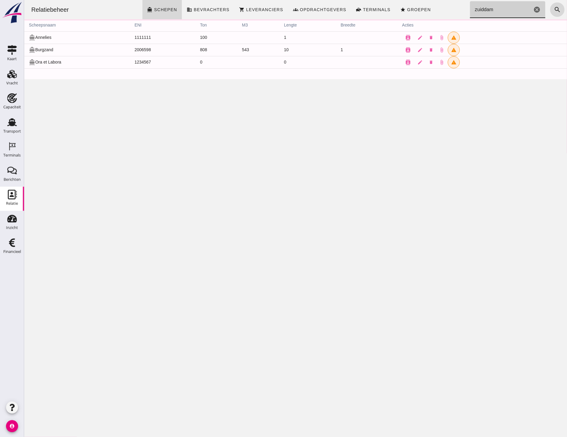
scroll to position [0, 0]
type input "zuiddam"
click at [407, 35] on button "contacts" at bounding box center [408, 38] width 12 height 12
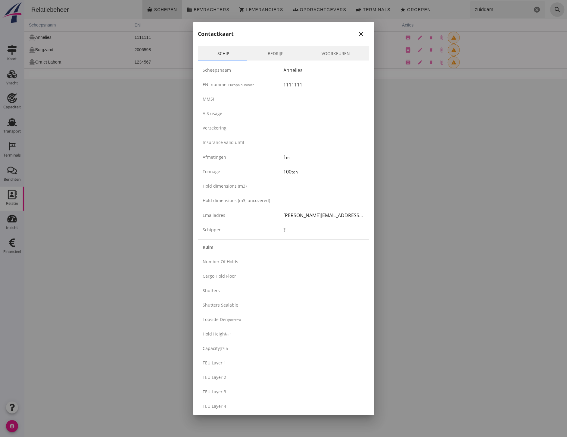
click at [266, 52] on link "Bedrijf" at bounding box center [275, 53] width 54 height 14
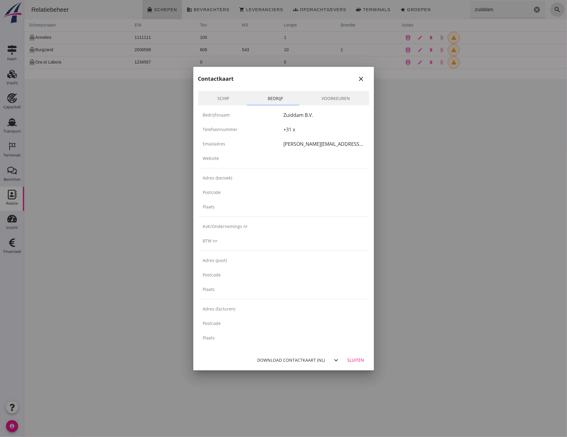
click at [228, 98] on link "Schip" at bounding box center [223, 98] width 50 height 14
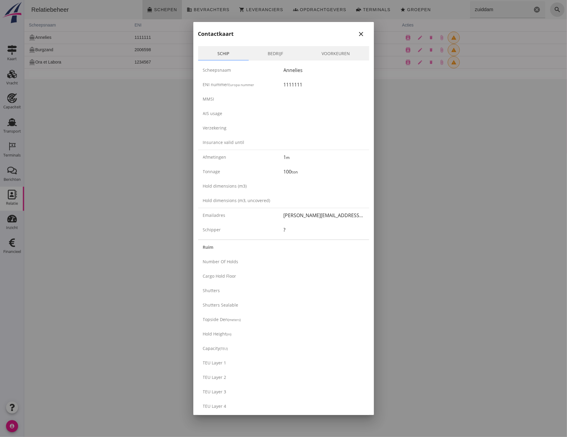
click at [156, 97] on div at bounding box center [283, 218] width 567 height 437
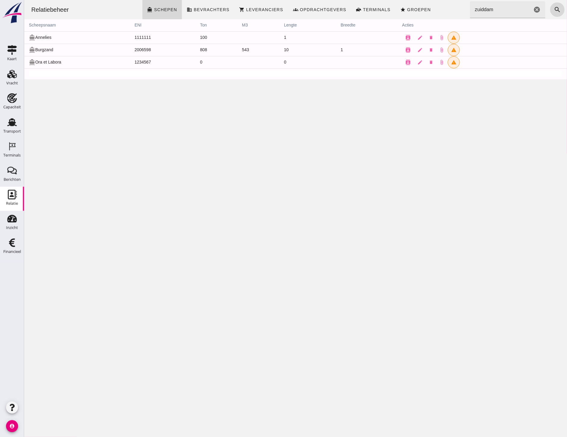
click at [446, 129] on div "Relatiebeheer directions_boat Schepen business Bevrachters shopping_cart Levera…" at bounding box center [295, 218] width 543 height 437
drag, startPoint x: 531, startPoint y: 9, endPoint x: 542, endPoint y: 12, distance: 11.5
click at [533, 9] on icon "cancel" at bounding box center [536, 9] width 7 height 7
click at [191, 5] on link "business Bevrachters" at bounding box center [208, 9] width 52 height 19
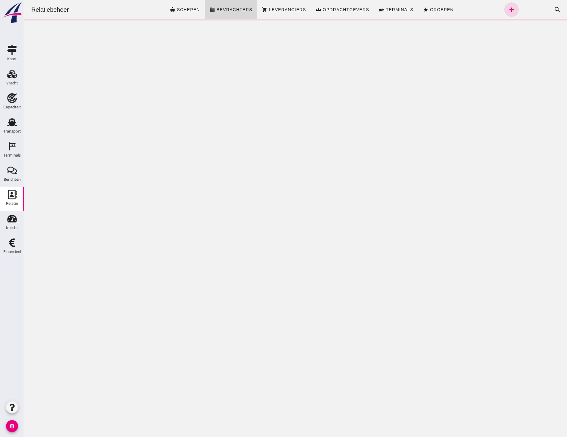
click at [175, 7] on icon "directions_boat" at bounding box center [172, 9] width 5 height 5
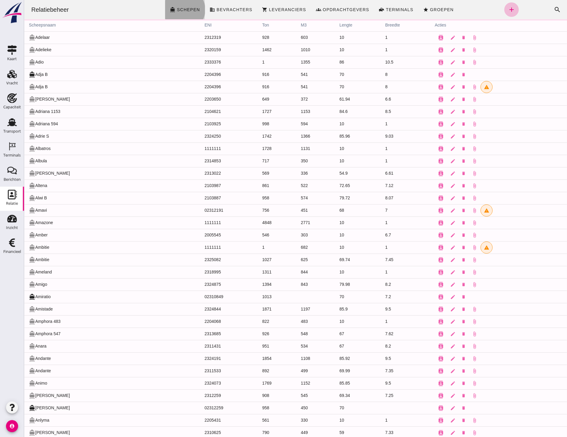
click at [508, 11] on icon "add" at bounding box center [511, 9] width 7 height 7
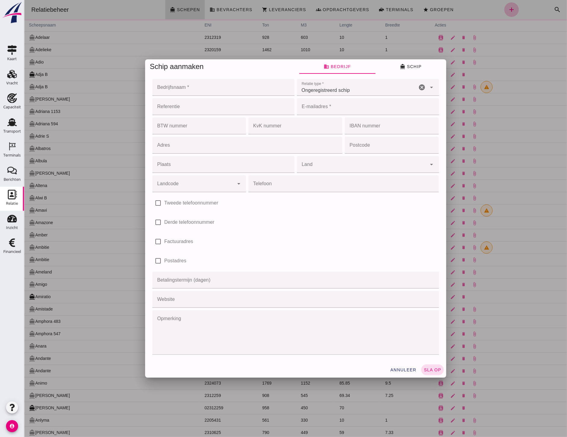
click at [193, 94] on input "Bedrijfsnaam *" at bounding box center [221, 87] width 138 height 17
click at [193, 91] on input "Bedrijfsnaam *" at bounding box center [221, 87] width 138 height 17
type input "Zuiddam B.V"
click at [319, 109] on input "E-mailadres *" at bounding box center [366, 106] width 138 height 17
type input "[PERSON_NAME][EMAIL_ADDRESS][PERSON_NAME][DOMAIN_NAME]"
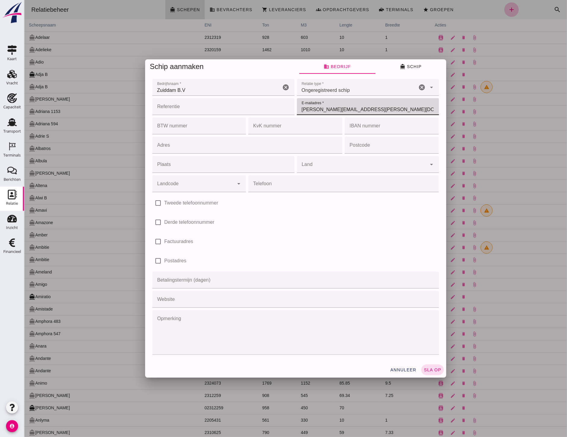
type input "[STREET_ADDRESS]"
type input "3151 HC"
type input "[GEOGRAPHIC_DATA]"
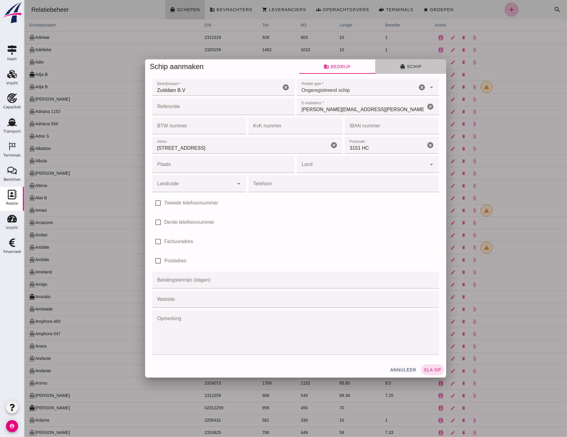
click at [411, 65] on span "directions_boat Schip" at bounding box center [410, 66] width 22 height 5
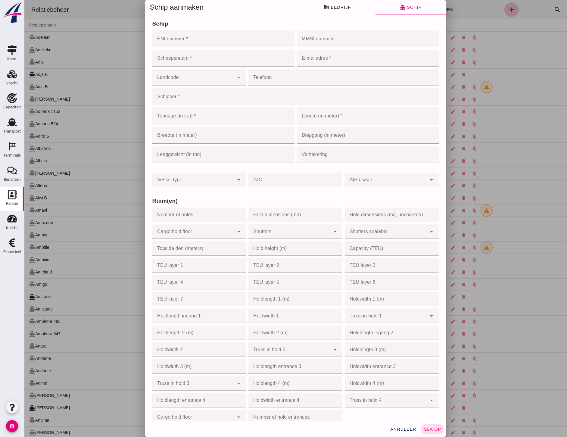
click at [345, 4] on button "business Bedrijf" at bounding box center [337, 7] width 76 height 14
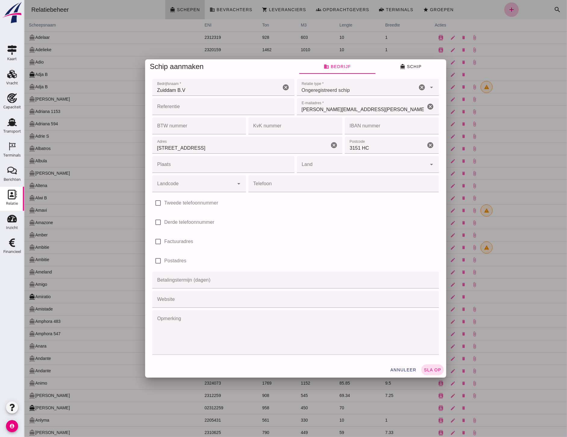
type button "company"
click at [338, 146] on div "Adres Adres [STREET_ADDRESS] cancel" at bounding box center [247, 145] width 190 height 17
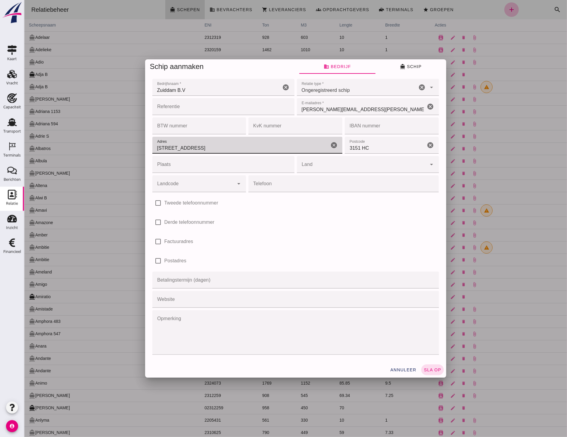
click at [332, 148] on icon "cancel" at bounding box center [333, 144] width 7 height 7
click at [426, 145] on icon "cancel" at bounding box center [429, 144] width 7 height 7
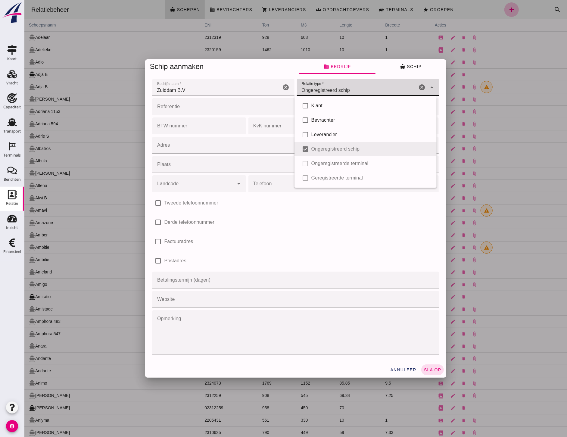
click at [352, 79] on div "Ongeregistreerd schip unregistered_vessel" at bounding box center [357, 87] width 120 height 17
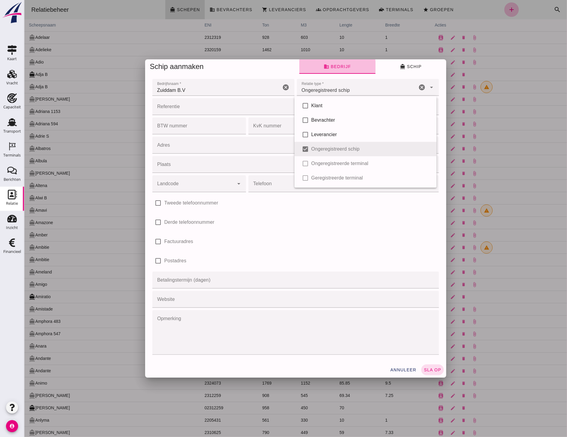
click at [349, 69] on button "business Bedrijf" at bounding box center [337, 66] width 76 height 14
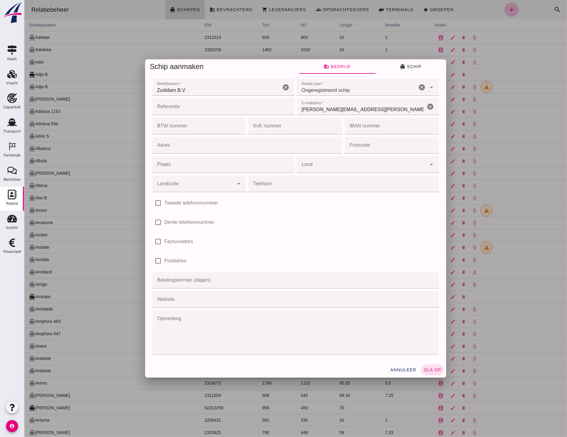
click at [394, 65] on button "directions_boat Schip" at bounding box center [410, 66] width 71 height 14
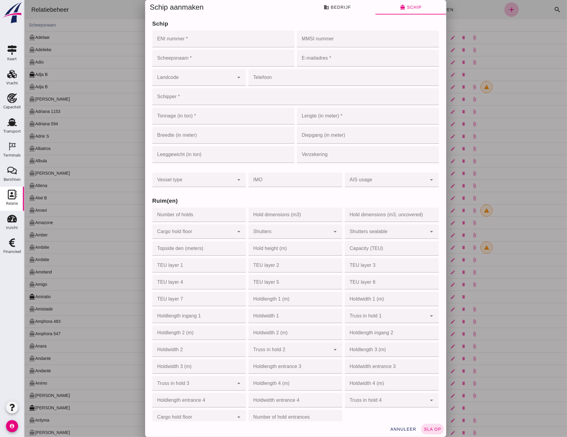
click at [196, 41] on input "ENI nummer *" at bounding box center [221, 38] width 138 height 17
type input "03250290"
click at [332, 39] on input "MMSI nummer" at bounding box center [366, 38] width 138 height 17
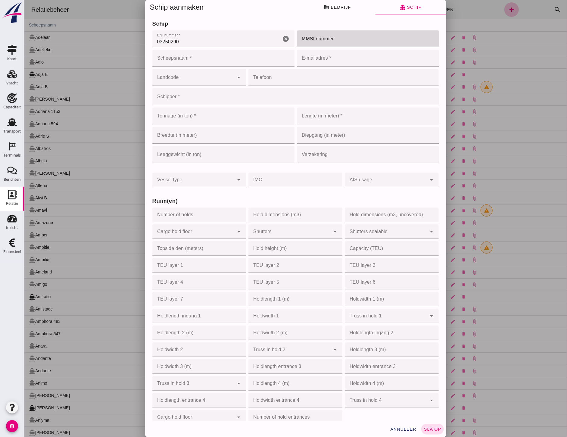
click at [327, 39] on input "MMSI nummer" at bounding box center [366, 38] width 138 height 17
type input "244700444"
click at [165, 59] on input "Scheepsnaam *" at bounding box center [223, 58] width 142 height 17
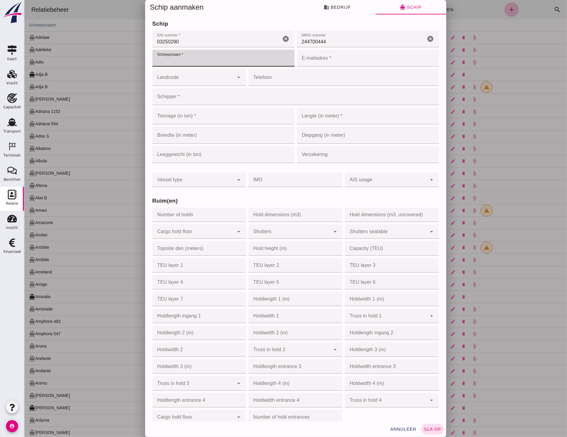
type input "a"
type input "Amianto"
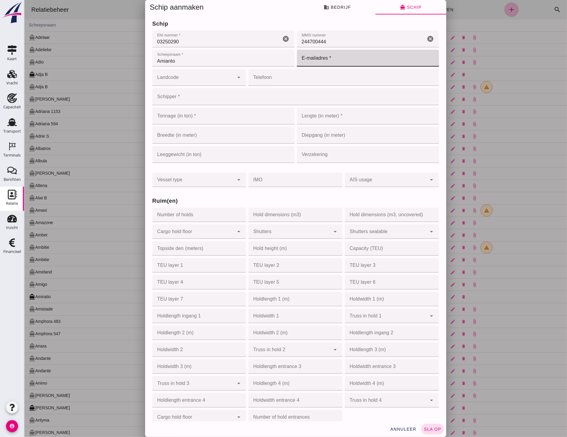
click at [312, 62] on input "E-mailadres *" at bounding box center [366, 58] width 138 height 17
type input "[PERSON_NAME][EMAIL_ADDRESS][PERSON_NAME][DOMAIN_NAME]"
click at [260, 214] on input "Hold dimensions (m3)" at bounding box center [293, 214] width 90 height 14
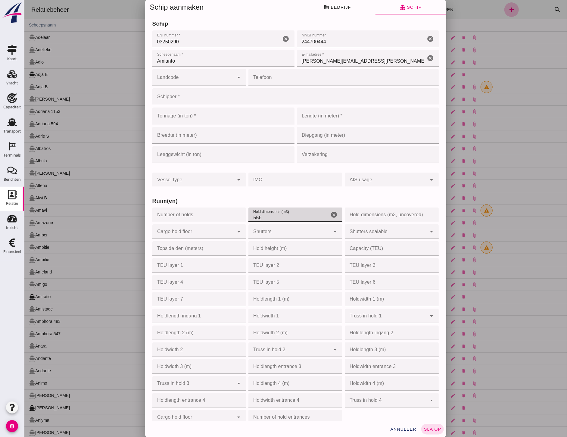
type input "556"
click at [319, 116] on input "Lengte (in meter) *" at bounding box center [359, 115] width 124 height 17
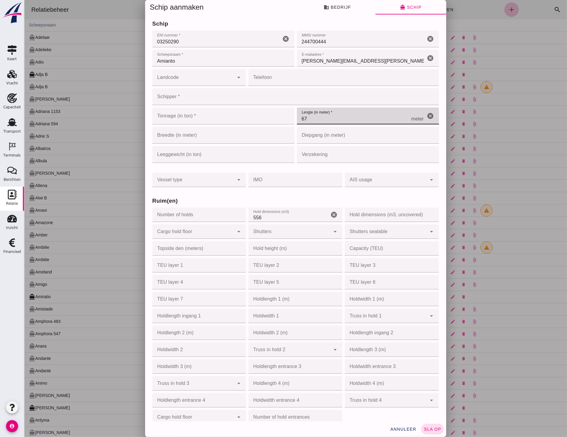
type input "67"
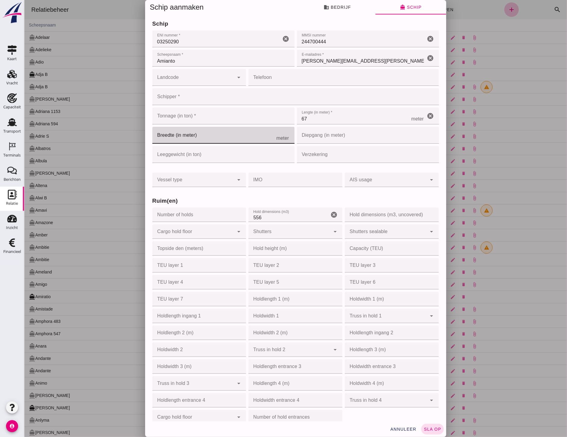
click at [188, 138] on input "Breedte (in meter)" at bounding box center [214, 135] width 124 height 17
type input "8"
click at [435, 428] on span "sla op" at bounding box center [432, 429] width 18 height 5
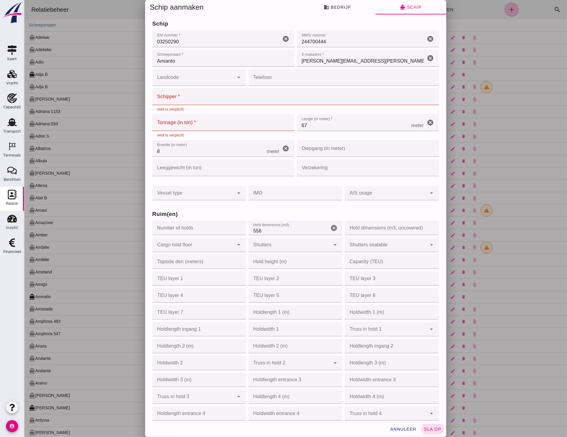
click at [178, 97] on input "Schipper *" at bounding box center [293, 96] width 283 height 17
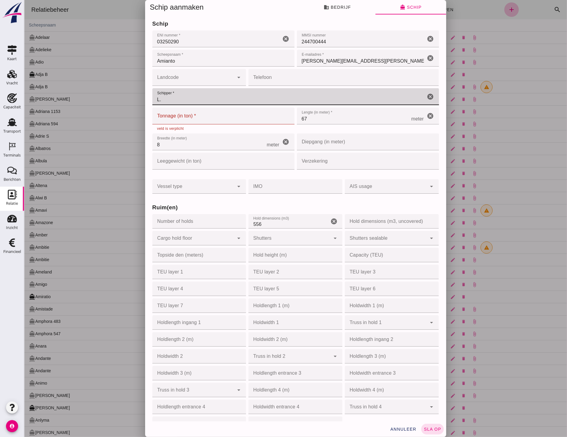
type input "L."
click at [184, 117] on input "Tonnage (in ton) *" at bounding box center [217, 115] width 130 height 17
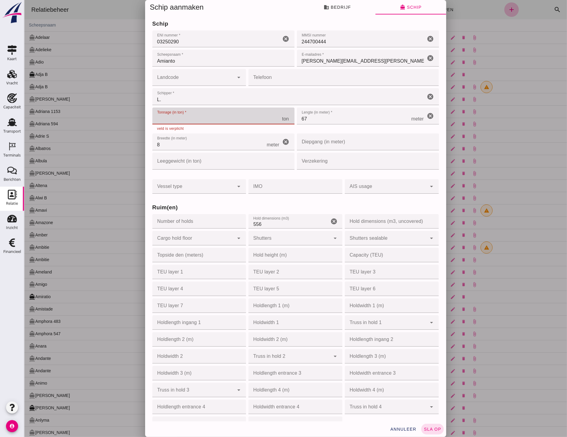
type input "2"
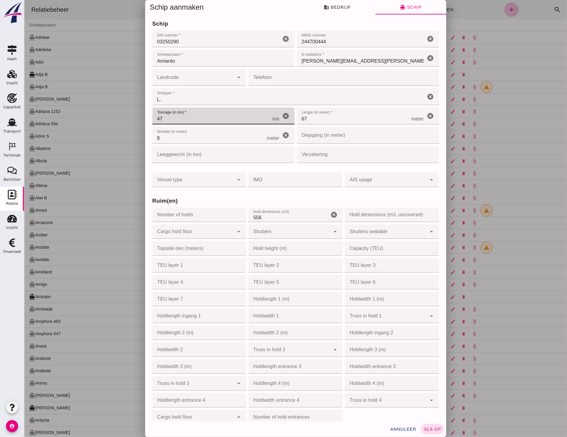
type input "4"
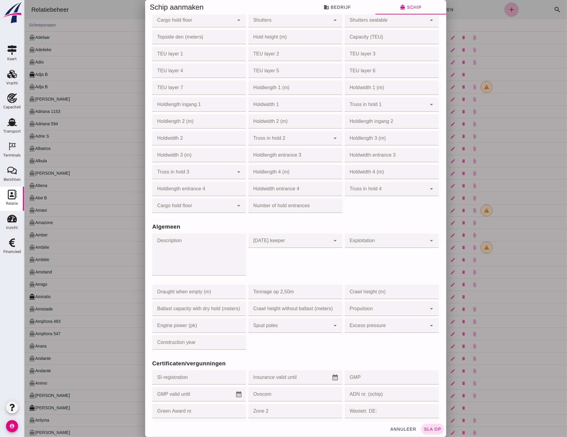
scroll to position [368, 0]
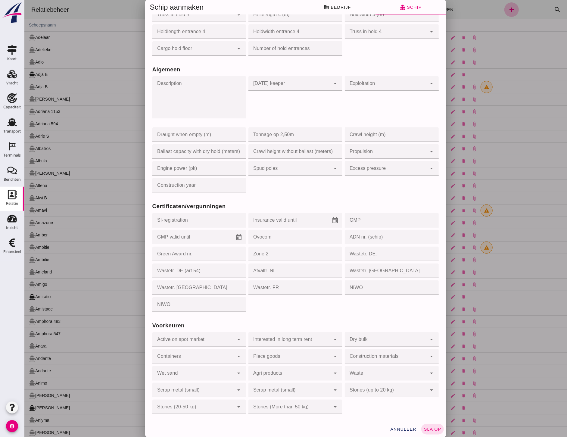
type input "700"
click at [428, 430] on span "sla op" at bounding box center [432, 429] width 18 height 5
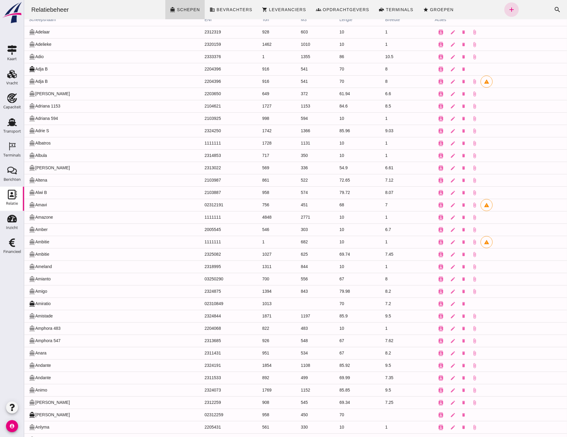
scroll to position [0, 0]
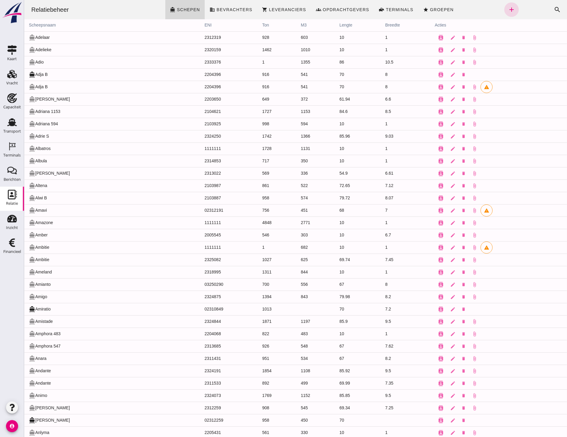
click at [553, 9] on icon "search" at bounding box center [556, 9] width 7 height 7
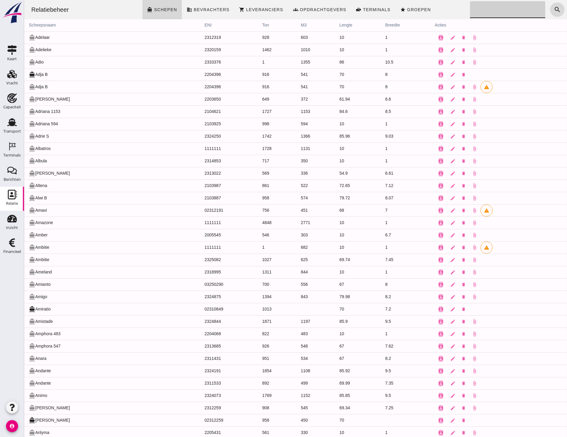
type input "m"
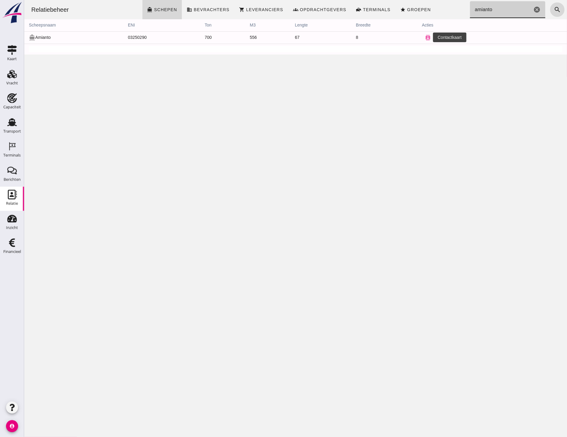
type input "amianto"
click at [425, 36] on icon "contacts" at bounding box center [427, 37] width 5 height 5
click at [437, 38] on icon "edit" at bounding box center [439, 37] width 5 height 5
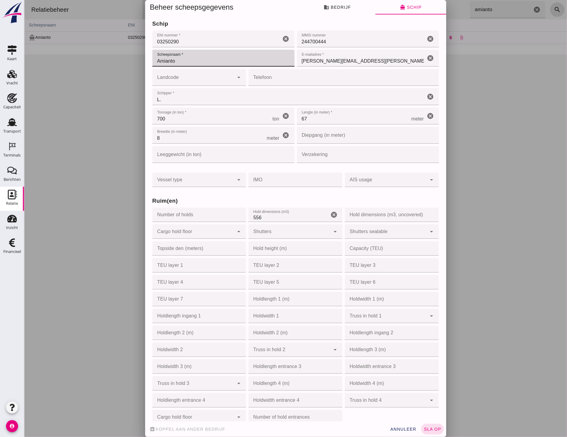
click at [212, 59] on input "Amianto" at bounding box center [223, 58] width 142 height 17
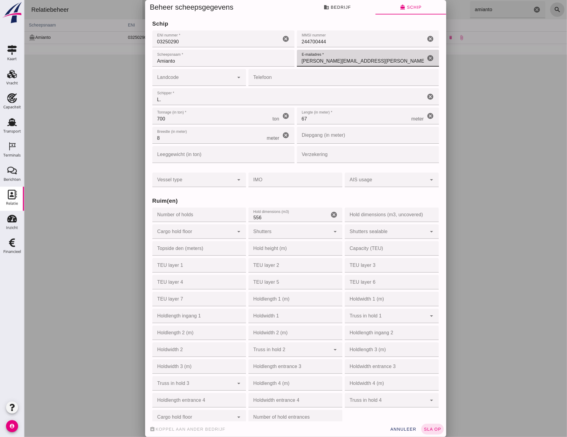
drag, startPoint x: 406, startPoint y: 63, endPoint x: 292, endPoint y: 69, distance: 114.0
click at [292, 69] on form "schip ENI nummer * ENI nummer * 03250290 cancel MMSI nummer MMSI nummer 2447004…" at bounding box center [295, 400] width 287 height 765
click at [316, 60] on input "[DOMAIN_NAME][URL]" at bounding box center [361, 58] width 129 height 17
type input "[EMAIL_ADDRESS][DOMAIN_NAME]"
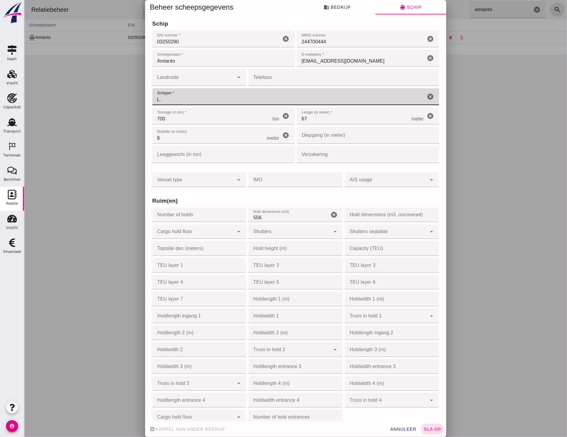
drag, startPoint x: 185, startPoint y: 102, endPoint x: 140, endPoint y: 98, distance: 45.1
click at [140, 98] on div "Beheer scheepsgegevens business Bedrijf directions_boat Schip Bedrijfsnaam * Be…" at bounding box center [295, 218] width 543 height 437
click at [157, 99] on input "[PERSON_NAME]" at bounding box center [288, 96] width 273 height 17
click at [175, 99] on input "[PERSON_NAME]" at bounding box center [288, 96] width 273 height 17
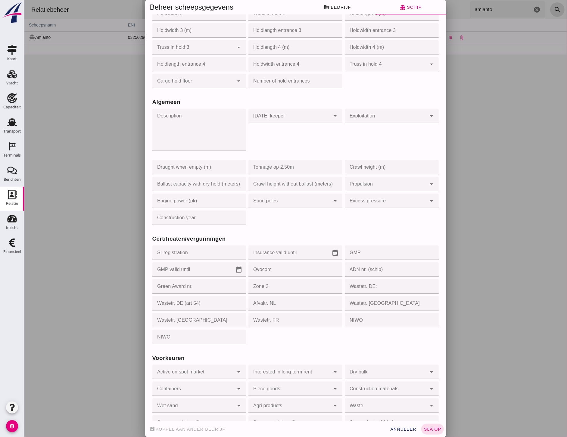
scroll to position [368, 0]
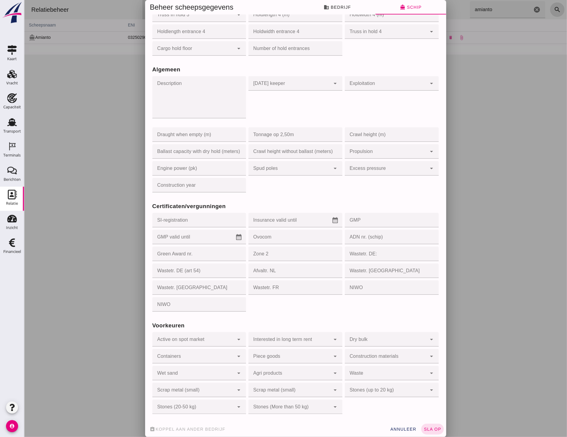
type input "[PERSON_NAME]"
click at [421, 429] on button "sla op" at bounding box center [432, 429] width 23 height 11
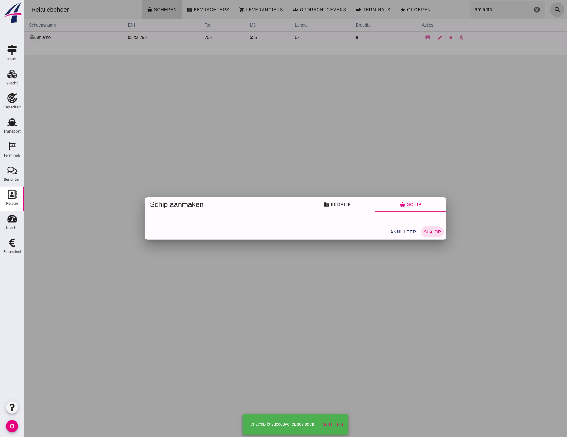
scroll to position [0, 0]
